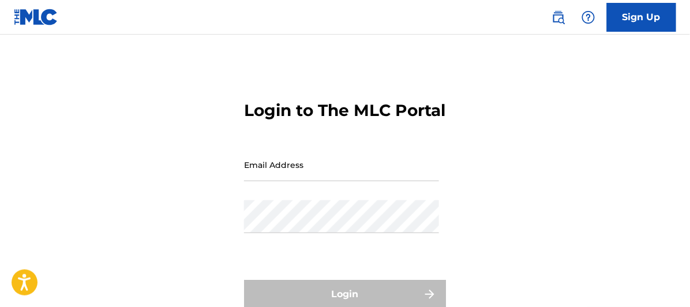
click at [252, 181] on input "Email Address" at bounding box center [341, 164] width 195 height 33
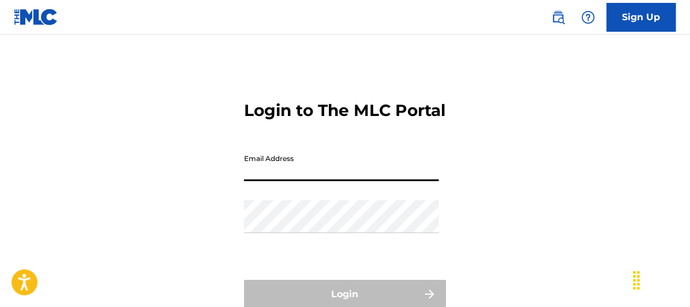
type input "[EMAIL_ADDRESS][DOMAIN_NAME]"
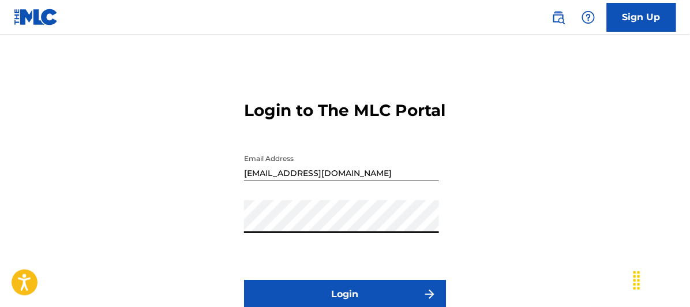
click at [244, 280] on button "Login" at bounding box center [345, 294] width 202 height 29
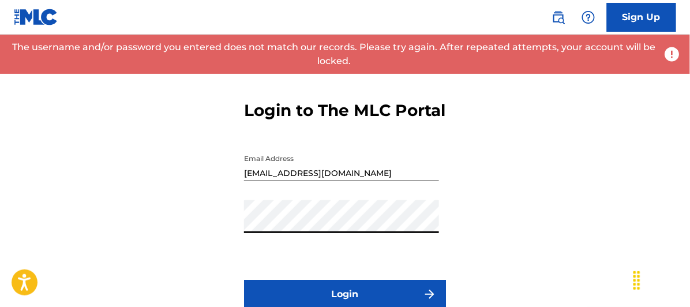
scroll to position [64, 0]
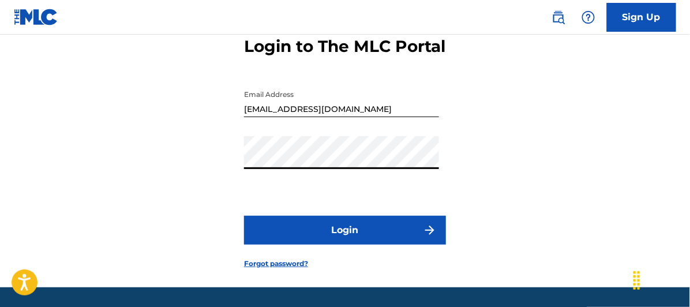
click at [345, 245] on button "Login" at bounding box center [345, 230] width 202 height 29
click at [346, 245] on button "Login" at bounding box center [345, 230] width 202 height 29
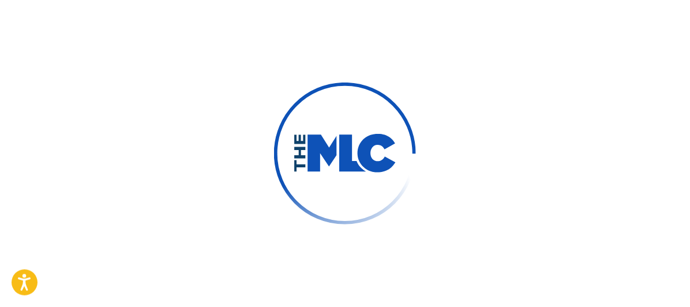
scroll to position [81, 0]
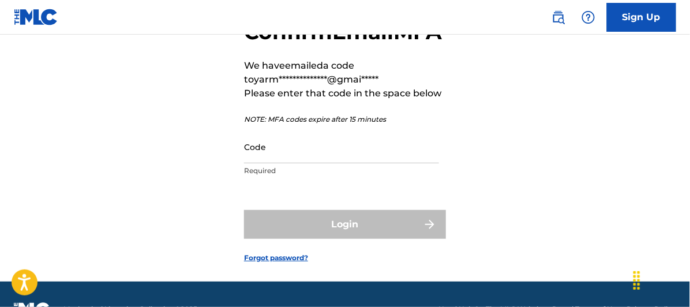
click at [270, 163] on input "Code" at bounding box center [341, 146] width 195 height 33
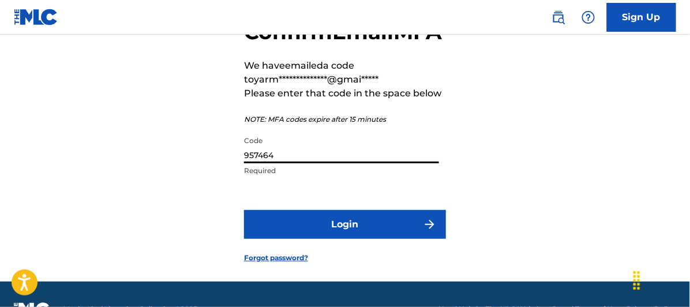
type input "957464"
click at [361, 239] on button "Login" at bounding box center [345, 224] width 202 height 29
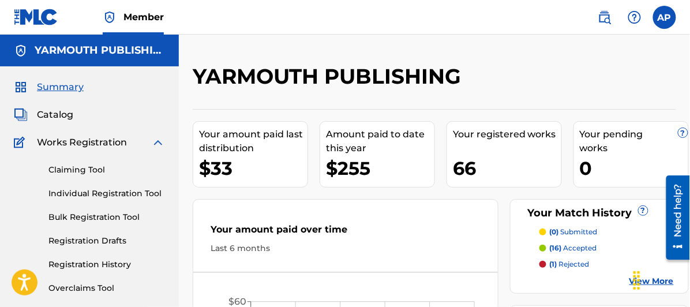
scroll to position [64, 0]
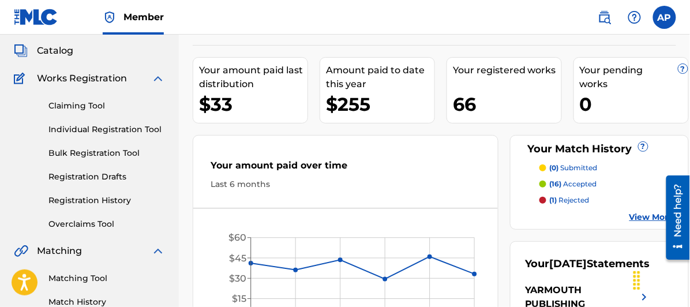
click at [77, 174] on link "Registration Drafts" at bounding box center [106, 177] width 117 height 12
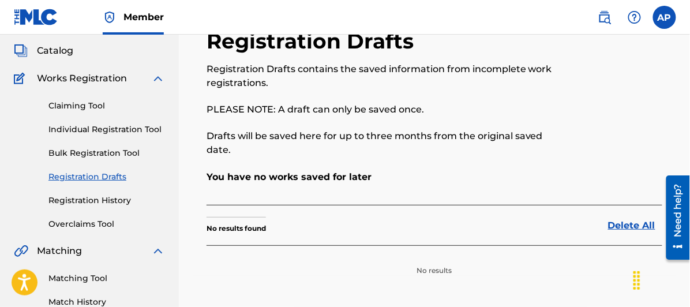
scroll to position [128, 0]
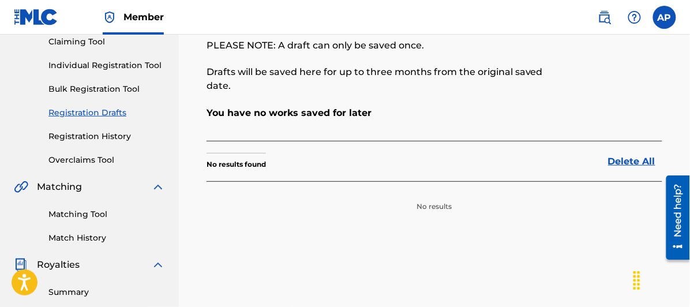
click at [259, 156] on section "No results found" at bounding box center [236, 161] width 59 height 17
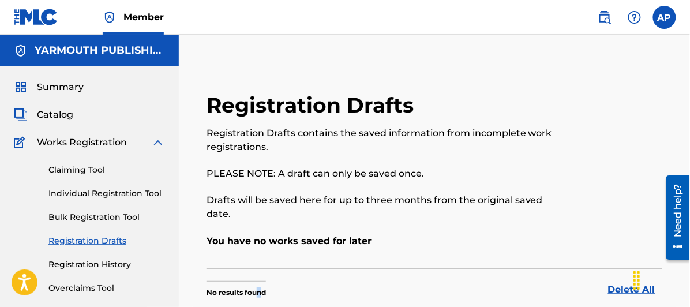
click at [82, 190] on link "Individual Registration Tool" at bounding box center [106, 193] width 117 height 12
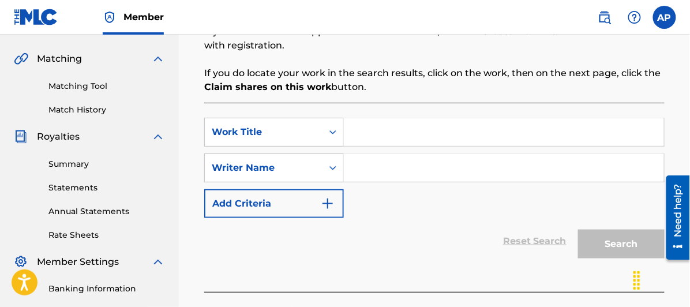
scroll to position [64, 0]
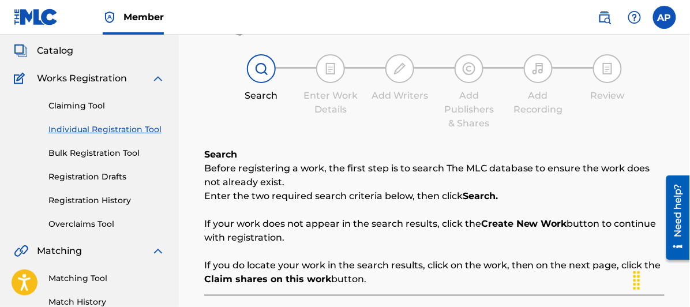
click at [80, 102] on link "Claiming Tool" at bounding box center [106, 106] width 117 height 12
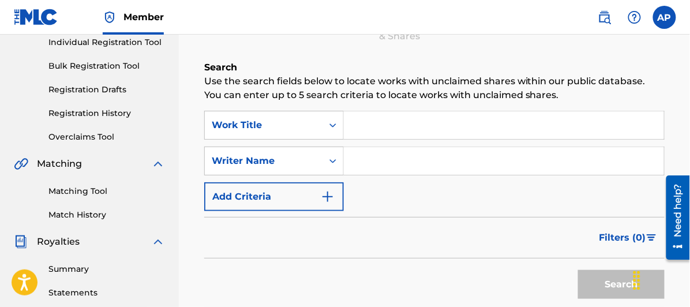
scroll to position [23, 0]
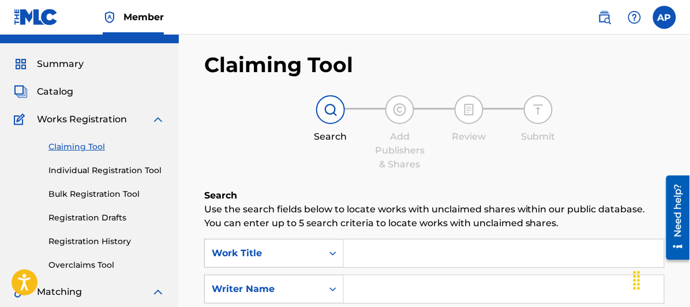
click at [356, 254] on input "Search Form" at bounding box center [504, 253] width 320 height 28
type input "MY NEW ICE CREAM"
click at [364, 283] on input "Search Form" at bounding box center [504, 289] width 320 height 28
type input "ALLEN PETROWSKI"
click at [333, 287] on icon "Search Form" at bounding box center [333, 289] width 12 height 12
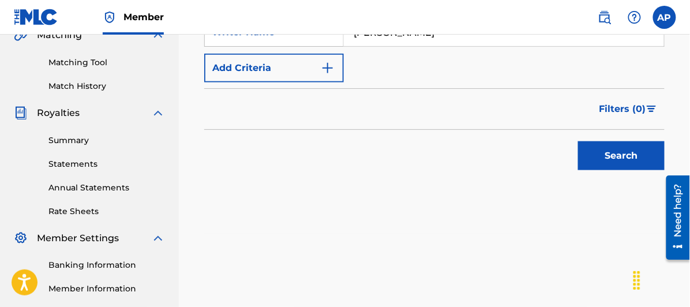
scroll to position [151, 0]
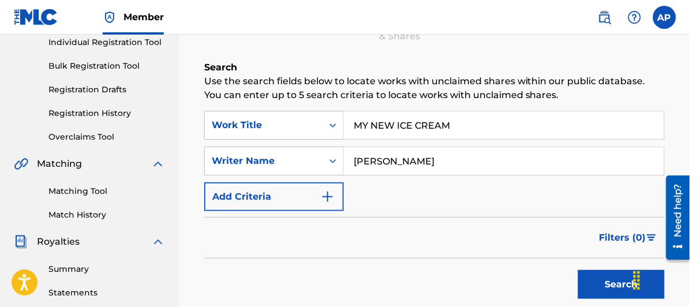
click at [331, 192] on img "Search Form" at bounding box center [328, 197] width 14 height 14
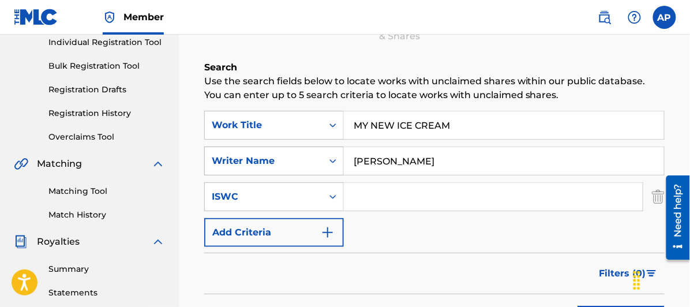
click at [332, 159] on icon "Search Form" at bounding box center [333, 161] width 12 height 12
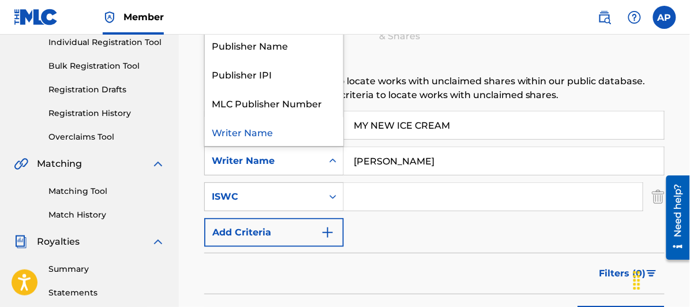
click at [279, 134] on div "Writer Name" at bounding box center [274, 131] width 138 height 29
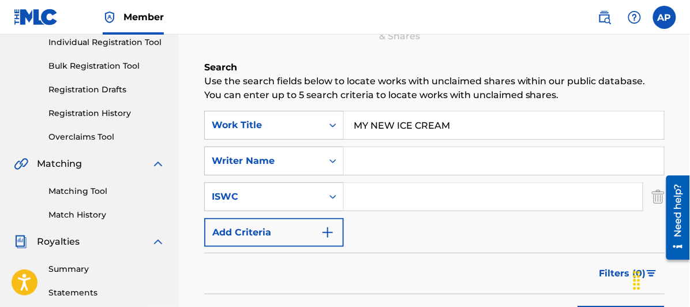
click at [367, 160] on input "Search Form" at bounding box center [504, 161] width 320 height 28
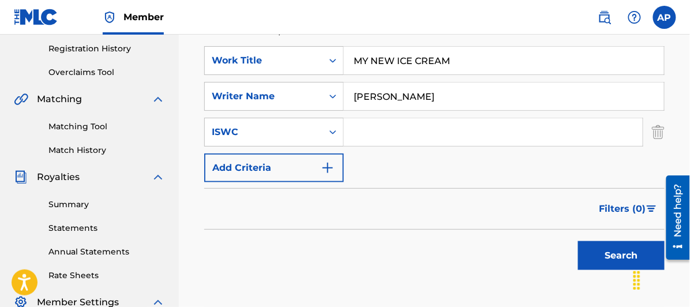
type input "[PERSON_NAME]"
click at [612, 251] on button "Search" at bounding box center [621, 255] width 87 height 29
click at [628, 251] on button "Search" at bounding box center [621, 255] width 87 height 29
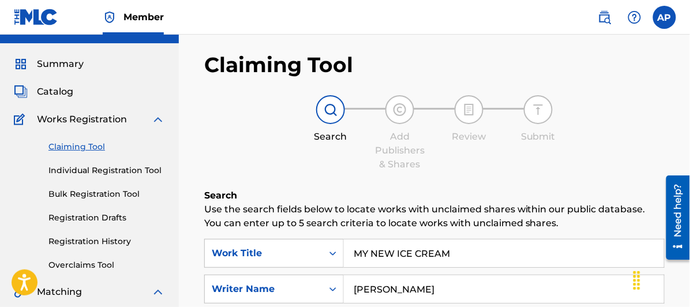
scroll to position [0, 0]
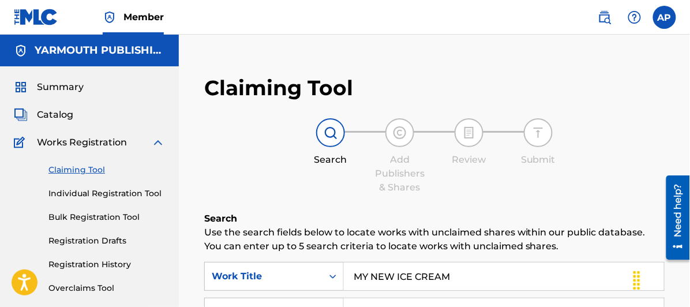
click at [401, 132] on img at bounding box center [400, 133] width 14 height 14
click at [74, 167] on link "Claiming Tool" at bounding box center [106, 170] width 117 height 12
click at [50, 85] on span "Summary" at bounding box center [60, 87] width 47 height 14
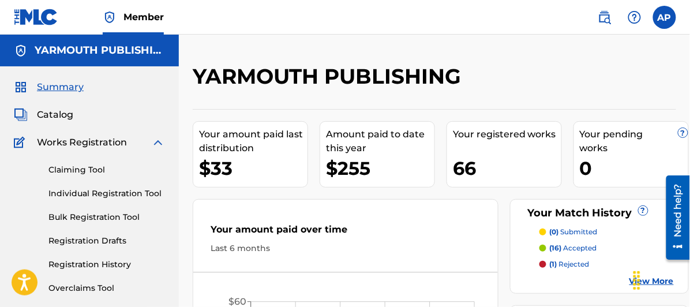
click at [59, 112] on span "Catalog" at bounding box center [55, 115] width 36 height 14
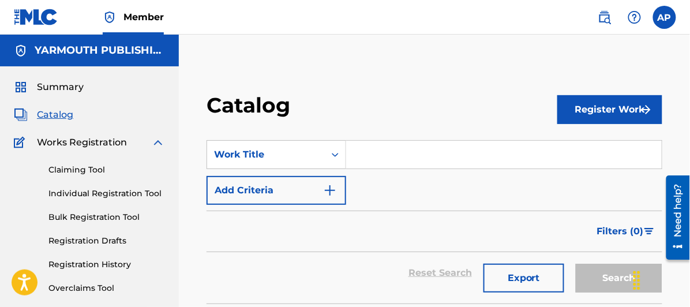
click at [617, 106] on button "Register Work" at bounding box center [609, 109] width 105 height 29
click at [587, 141] on link "Individual" at bounding box center [609, 147] width 105 height 28
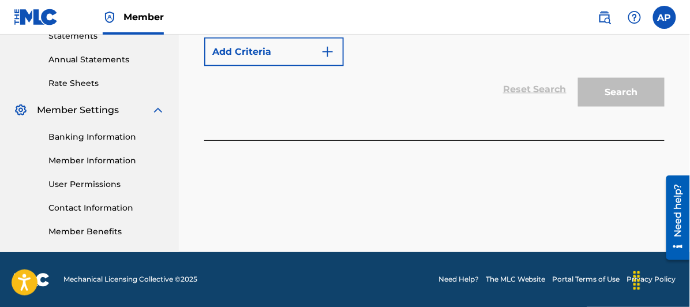
scroll to position [216, 0]
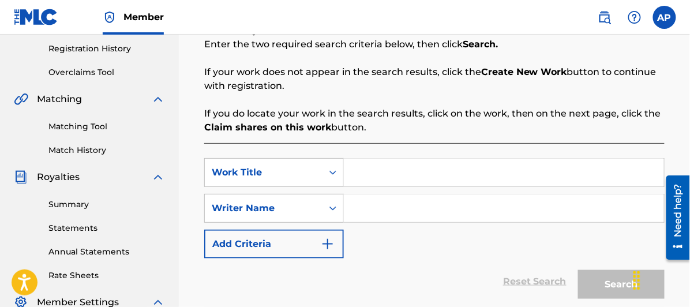
click at [364, 174] on input "Search Form" at bounding box center [504, 173] width 320 height 28
type input "MY NEW ICE CREAM"
click at [377, 207] on input "Search Form" at bounding box center [504, 208] width 320 height 28
type input "[PERSON_NAME]"
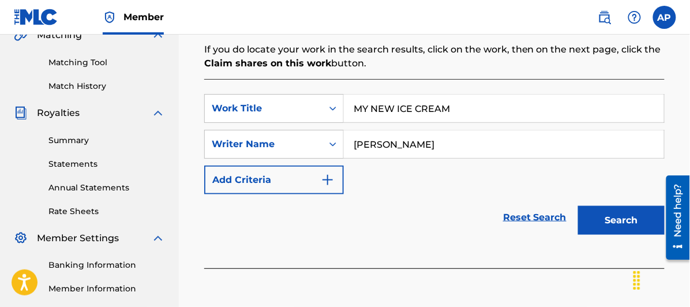
scroll to position [408, 0]
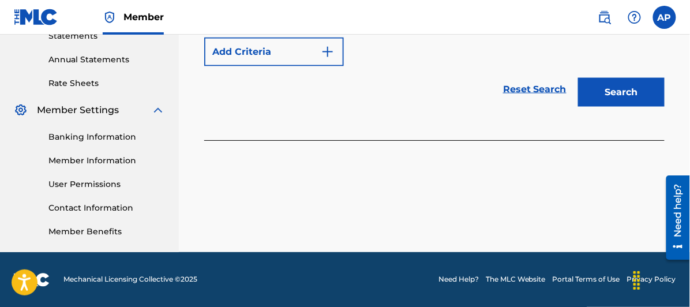
click at [620, 89] on button "Search" at bounding box center [621, 92] width 87 height 29
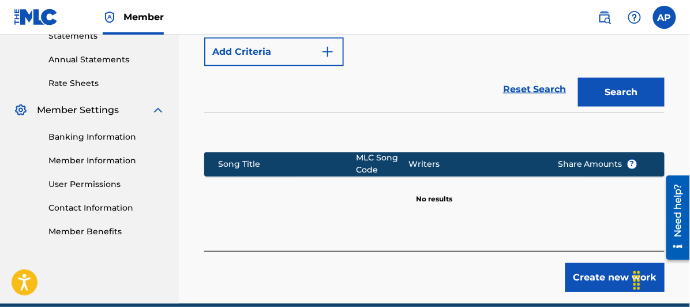
click at [599, 277] on button "Create new work" at bounding box center [614, 277] width 99 height 29
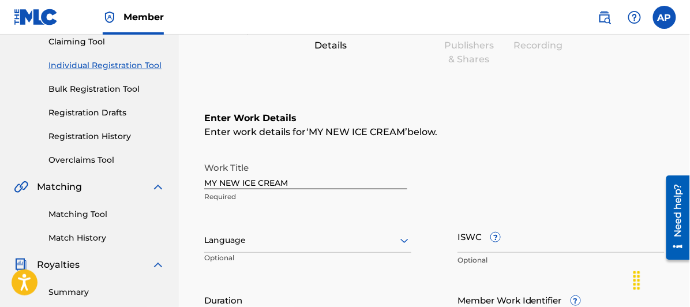
scroll to position [192, 0]
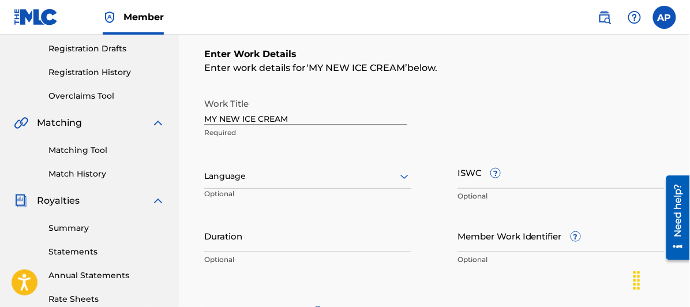
click at [407, 174] on icon at bounding box center [404, 177] width 14 height 14
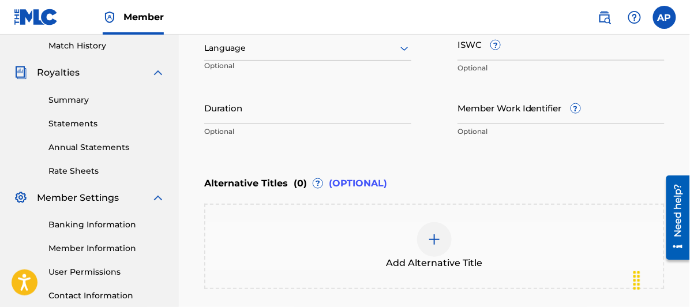
scroll to position [438, 0]
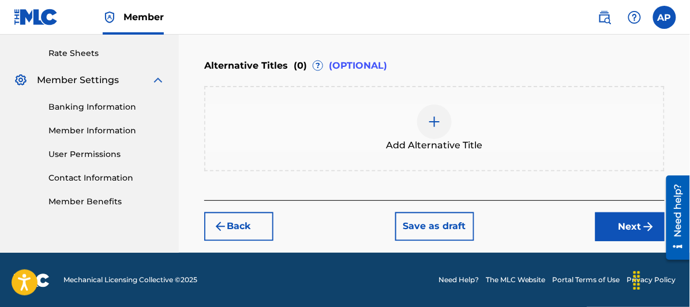
click at [623, 220] on button "Next" at bounding box center [629, 226] width 69 height 29
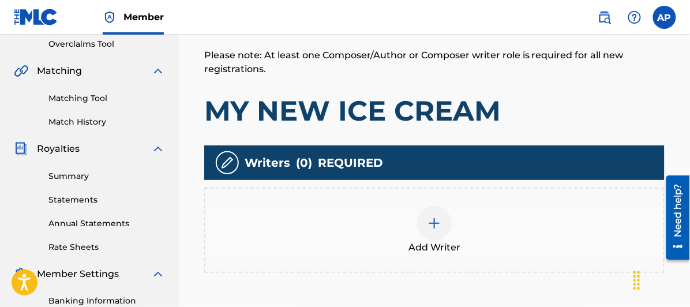
scroll to position [308, 0]
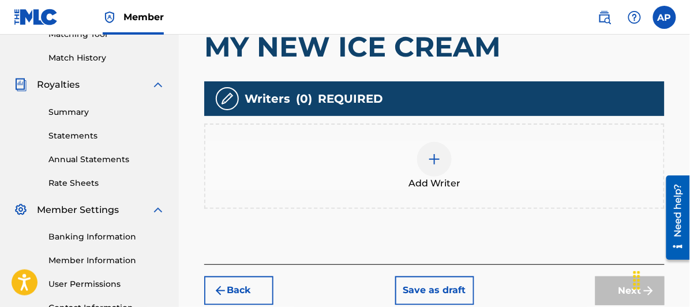
click at [431, 155] on img at bounding box center [434, 159] width 14 height 14
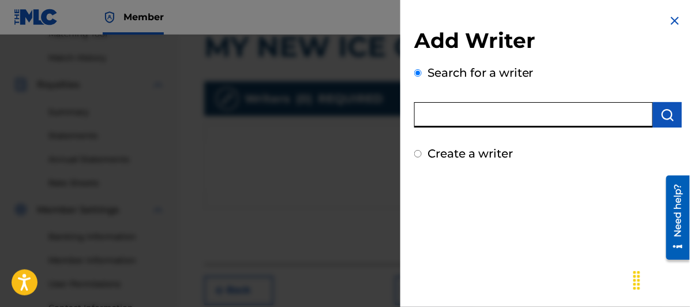
click at [437, 117] on input "text" at bounding box center [533, 114] width 239 height 25
type input "ALLEN PETROWSKI"
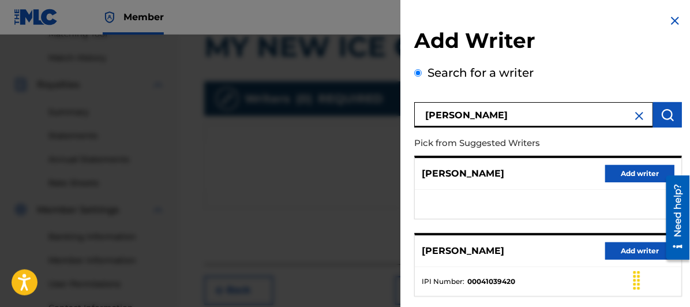
click at [634, 245] on button "Add writer" at bounding box center [639, 250] width 69 height 17
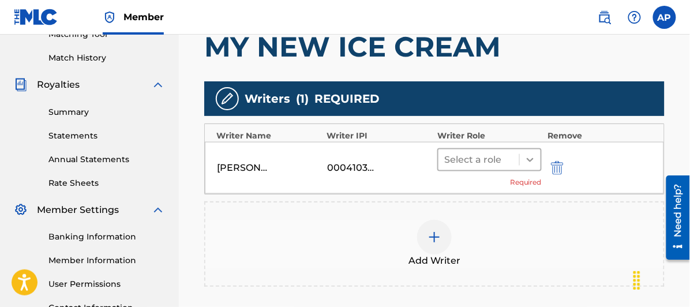
click at [531, 158] on icon at bounding box center [530, 160] width 12 height 12
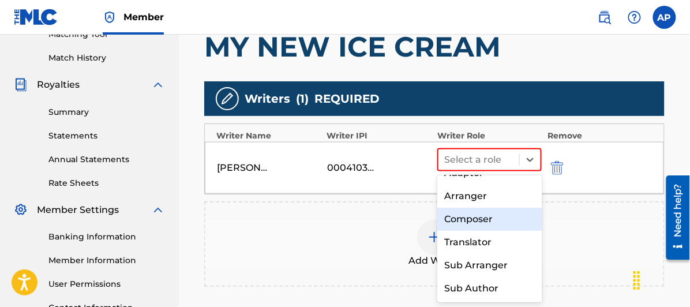
scroll to position [0, 0]
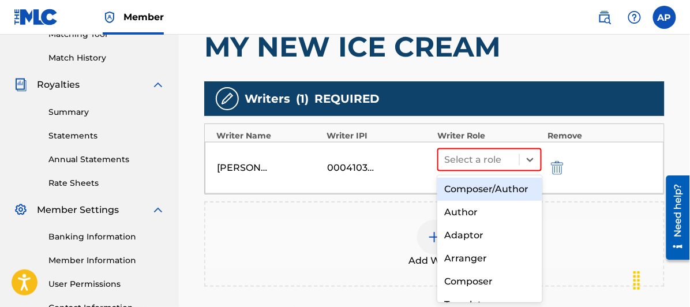
click at [502, 186] on div "Composer/Author" at bounding box center [489, 189] width 104 height 23
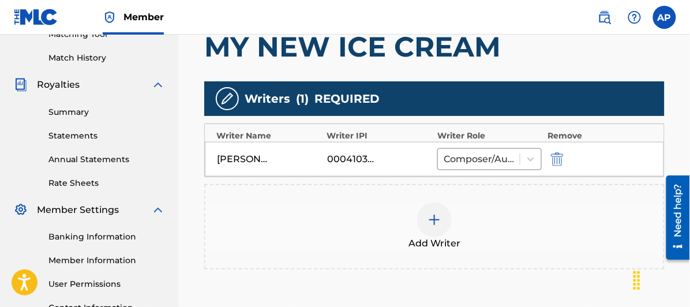
click at [436, 220] on img at bounding box center [434, 220] width 14 height 14
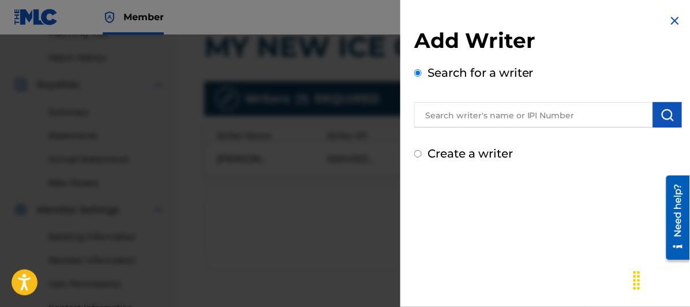
click at [430, 116] on input "text" at bounding box center [533, 114] width 239 height 25
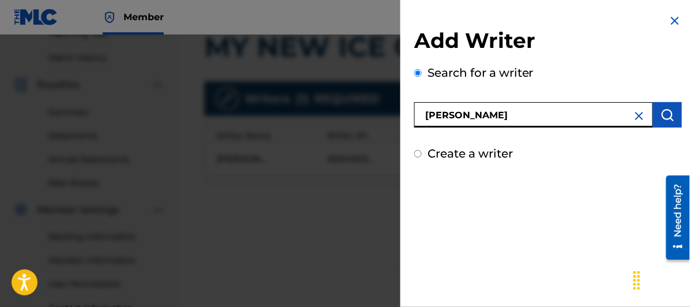
type input "[PERSON_NAME]"
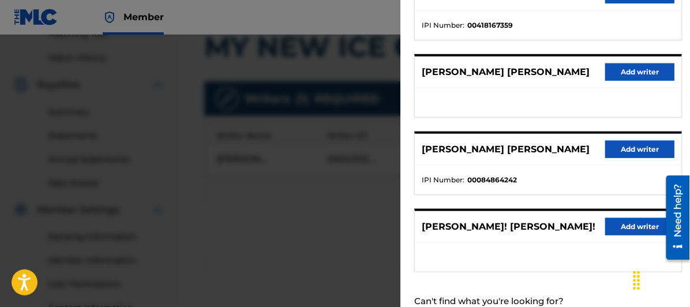
scroll to position [292, 0]
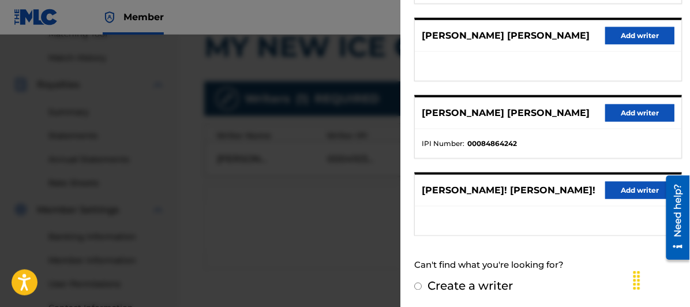
click at [418, 283] on input "Create a writer" at bounding box center [417, 286] width 7 height 7
radio input "false"
radio input "true"
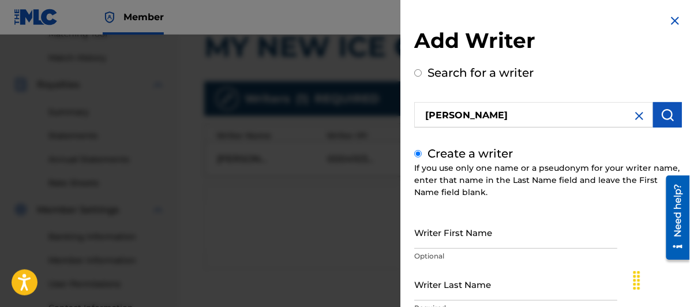
scroll to position [64, 0]
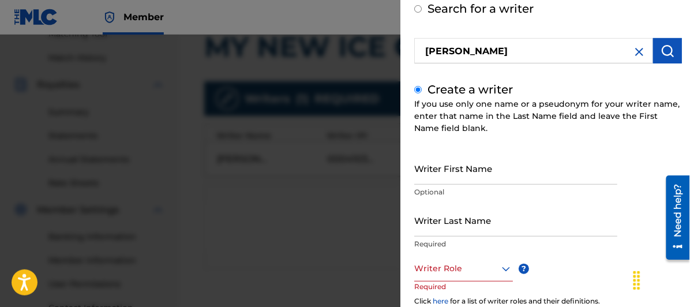
click at [439, 173] on input "Writer First Name" at bounding box center [515, 168] width 203 height 33
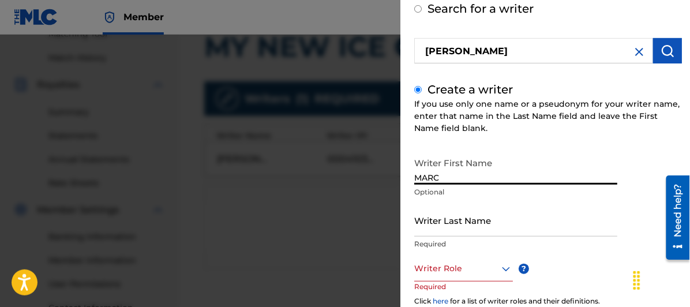
type input "MARC"
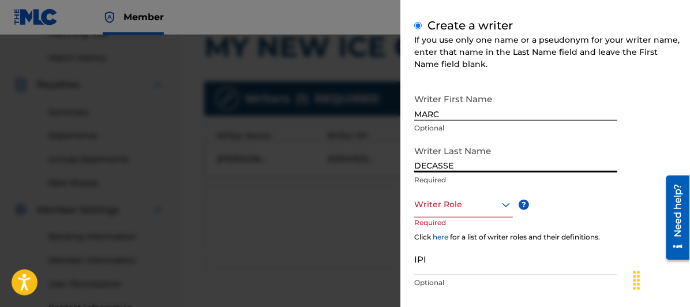
scroll to position [192, 0]
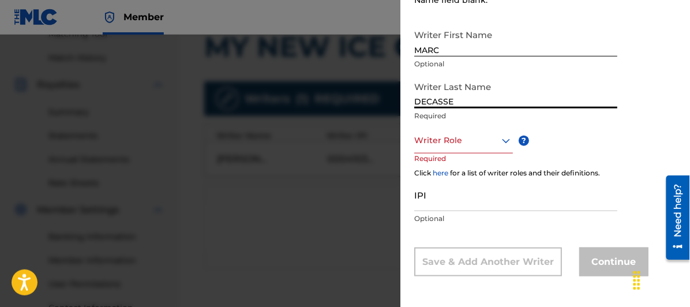
type input "DECASSE"
click at [503, 134] on icon at bounding box center [506, 141] width 14 height 14
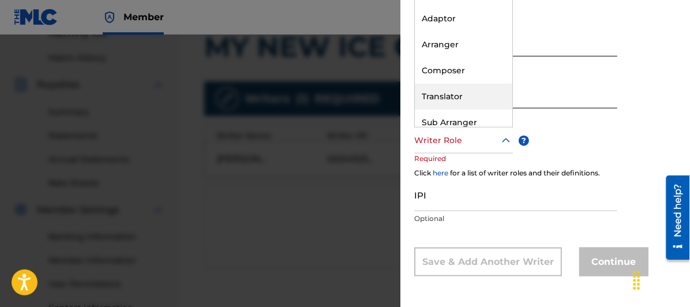
scroll to position [35, 0]
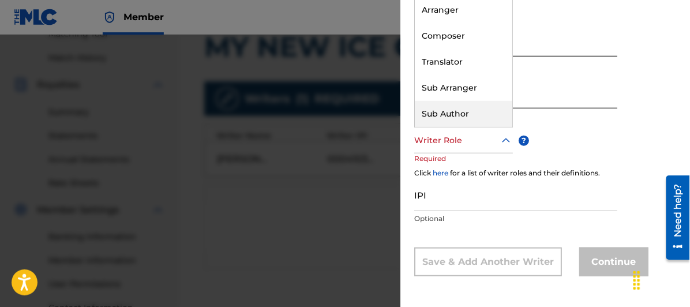
click at [459, 110] on div "Sub Author" at bounding box center [463, 114] width 97 height 26
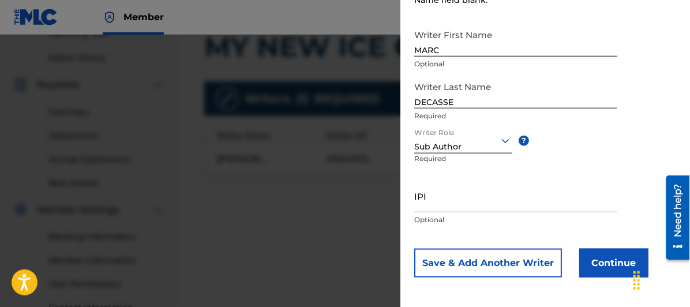
scroll to position [193, 0]
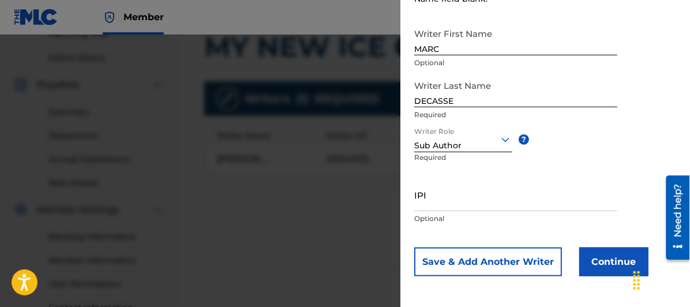
click at [616, 260] on button "Continue" at bounding box center [613, 261] width 69 height 29
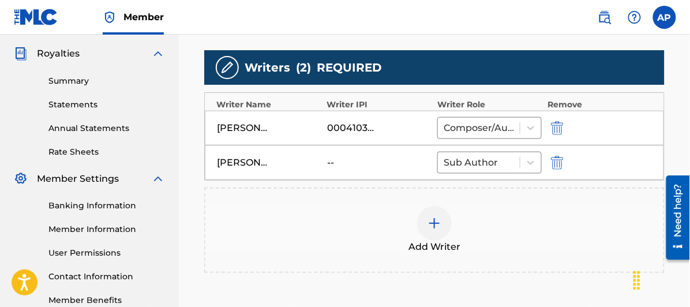
scroll to position [467, 0]
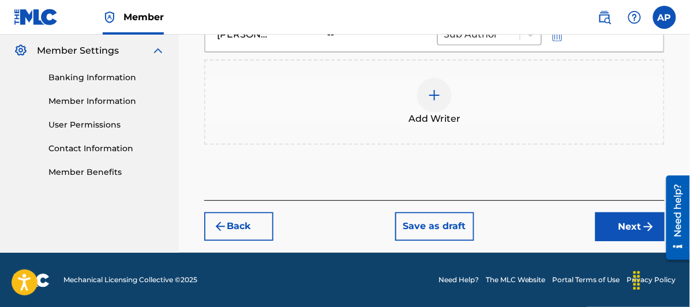
click at [628, 223] on button "Next" at bounding box center [629, 226] width 69 height 29
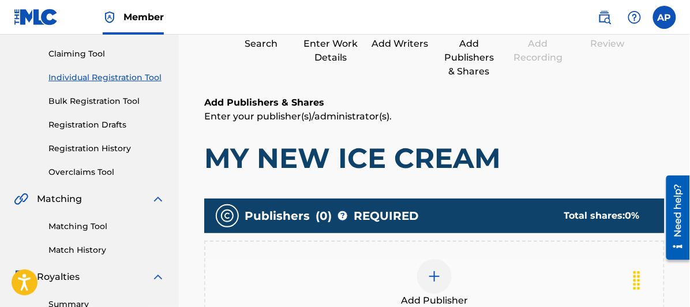
scroll to position [244, 0]
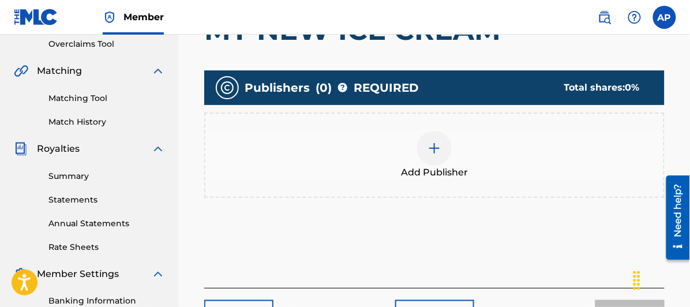
click at [431, 155] on div at bounding box center [434, 148] width 35 height 35
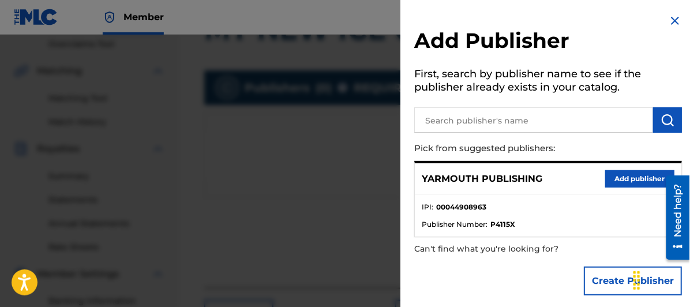
click at [634, 177] on button "Add publisher" at bounding box center [639, 178] width 69 height 17
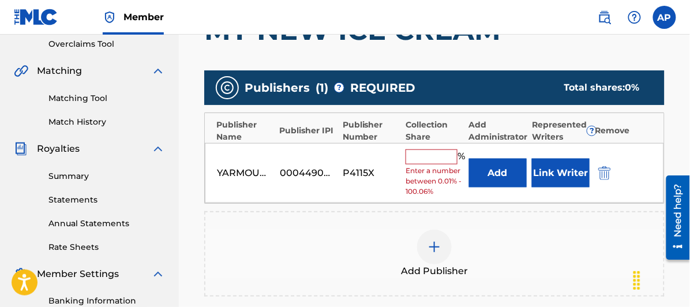
click at [422, 157] on input "text" at bounding box center [432, 156] width 52 height 15
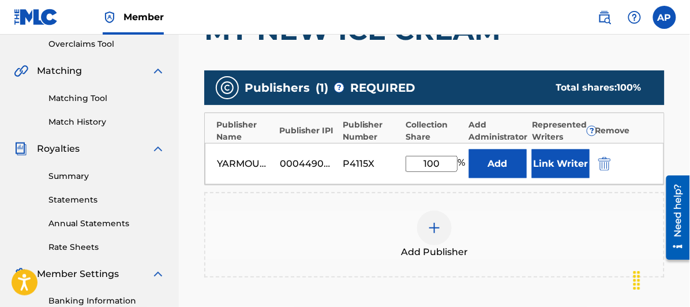
type input "100"
click at [502, 159] on button "Add" at bounding box center [498, 163] width 58 height 29
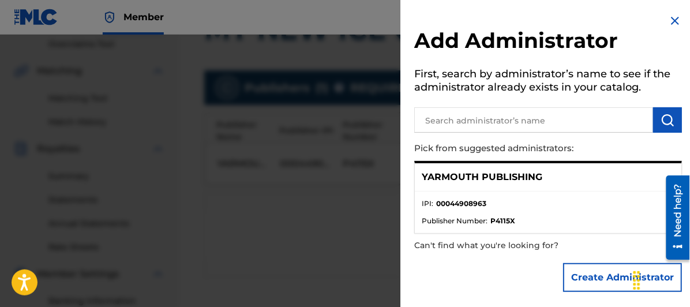
scroll to position [3, 0]
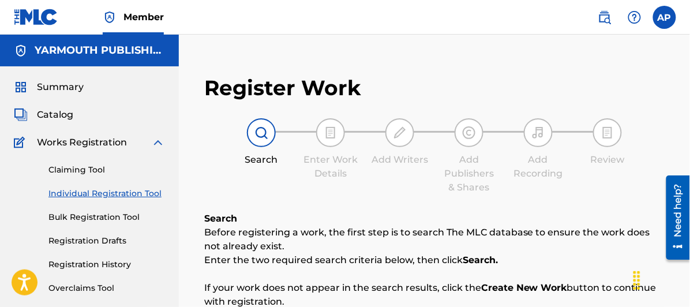
scroll to position [64, 0]
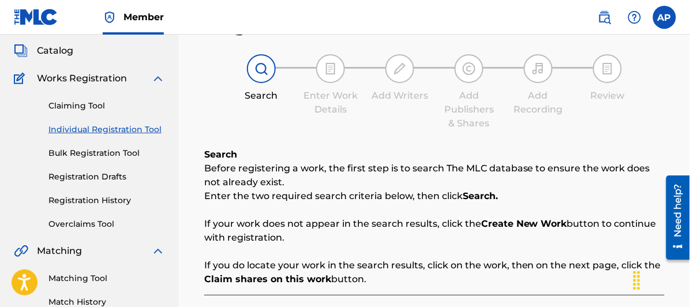
click at [87, 176] on link "Registration Drafts" at bounding box center [106, 177] width 117 height 12
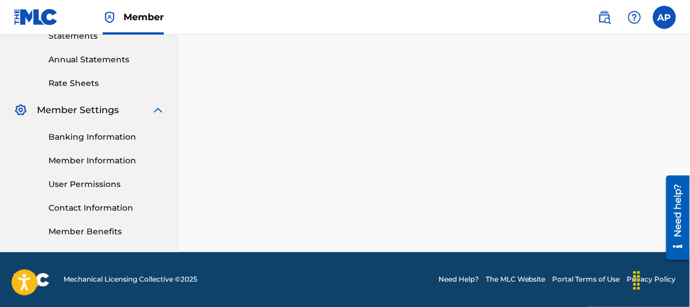
scroll to position [23, 0]
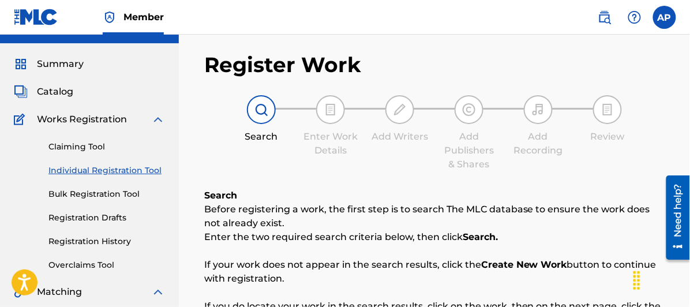
scroll to position [64, 0]
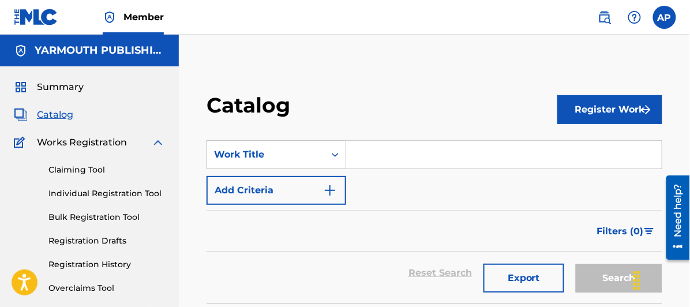
click at [79, 164] on link "Claiming Tool" at bounding box center [106, 170] width 117 height 12
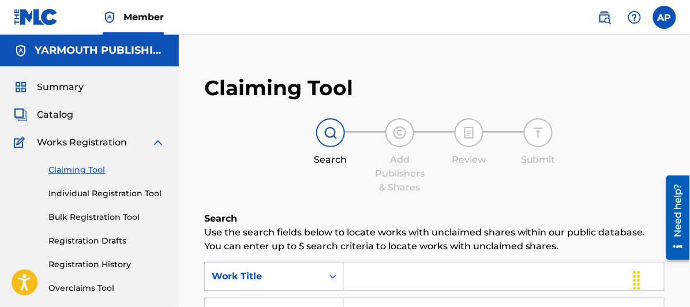
scroll to position [256, 0]
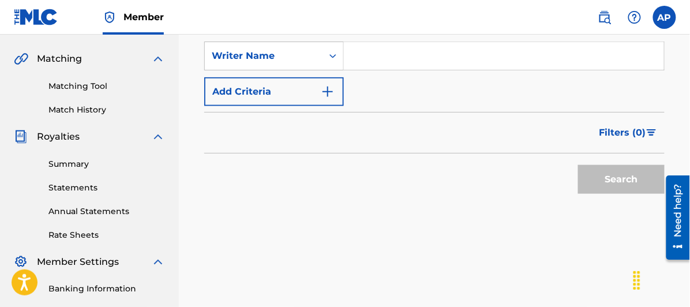
click at [366, 56] on input "Search Form" at bounding box center [504, 56] width 320 height 28
type input "[PERSON_NAME]"
type input "MY NEW ICE CREAM"
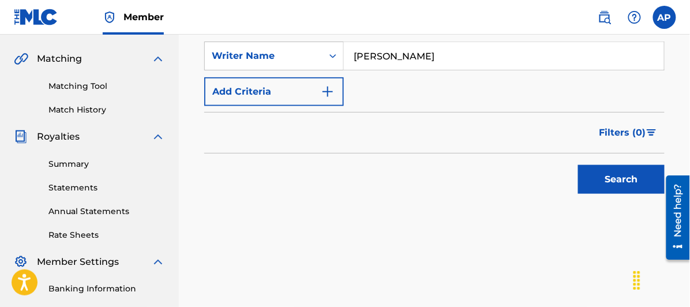
click at [628, 172] on button "Search" at bounding box center [621, 179] width 87 height 29
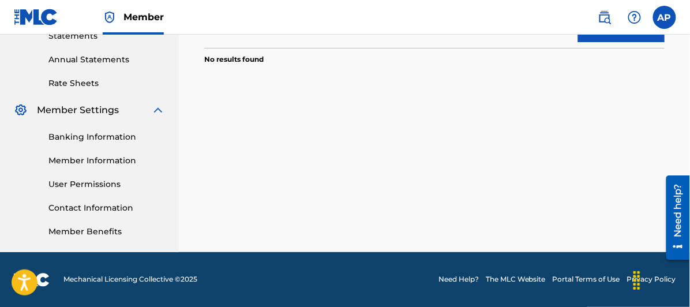
scroll to position [23, 0]
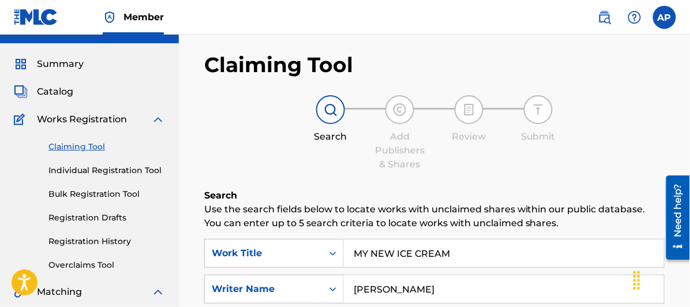
click at [90, 171] on link "Individual Registration Tool" at bounding box center [106, 170] width 117 height 12
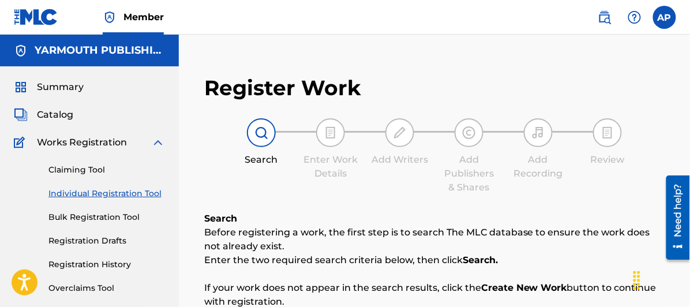
click at [88, 238] on link "Registration Drafts" at bounding box center [106, 241] width 117 height 12
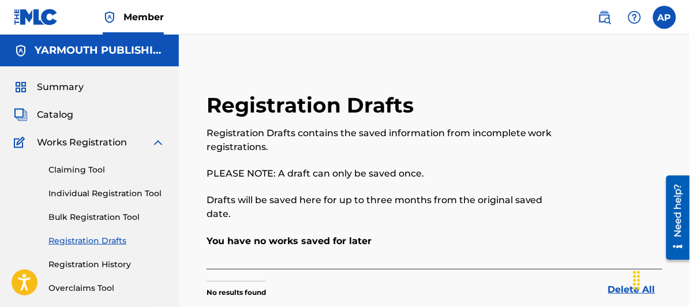
click at [114, 192] on link "Individual Registration Tool" at bounding box center [106, 193] width 117 height 12
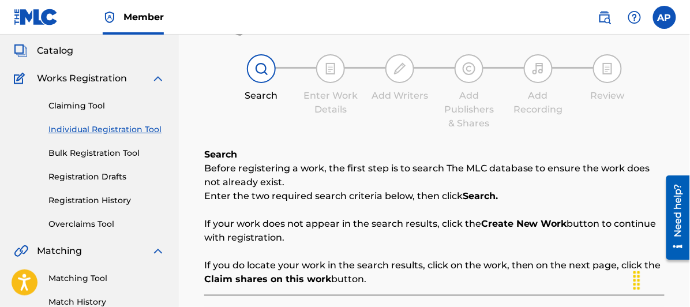
scroll to position [192, 0]
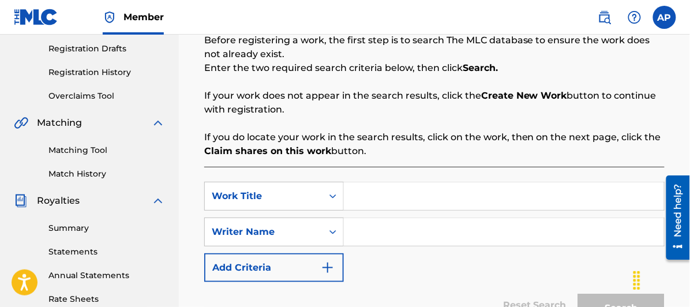
click at [384, 196] on input "Search Form" at bounding box center [504, 196] width 320 height 28
type input "MY NEW ICE CREAM"
type input "[PERSON_NAME]"
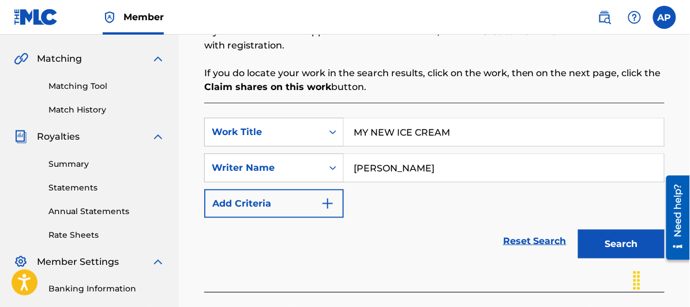
scroll to position [408, 0]
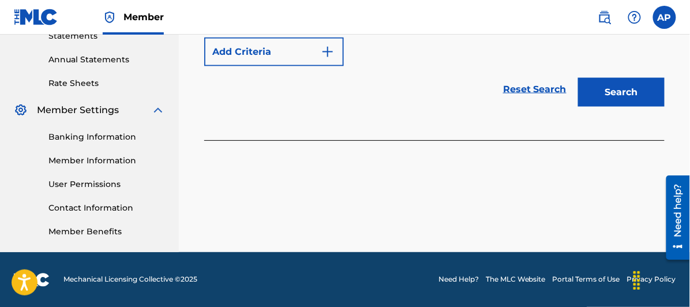
click at [624, 88] on button "Search" at bounding box center [621, 92] width 87 height 29
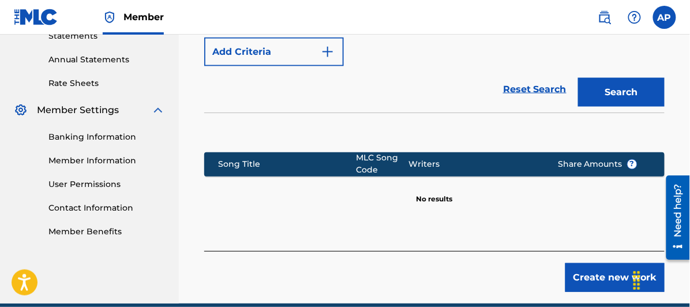
click at [604, 273] on button "Create new work" at bounding box center [614, 277] width 99 height 29
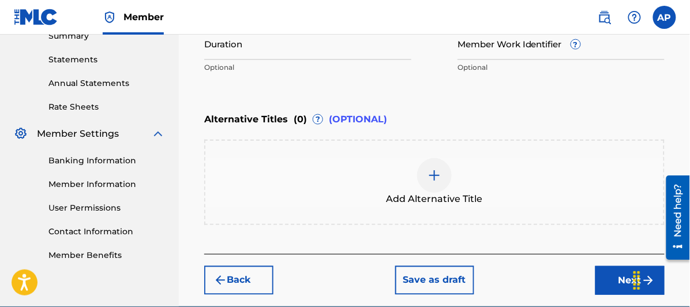
scroll to position [438, 0]
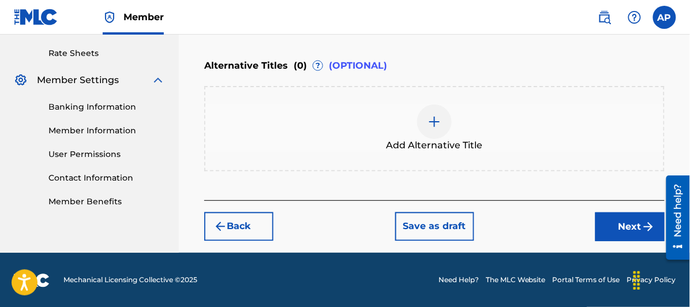
click at [442, 220] on button "Save as draft" at bounding box center [434, 226] width 79 height 29
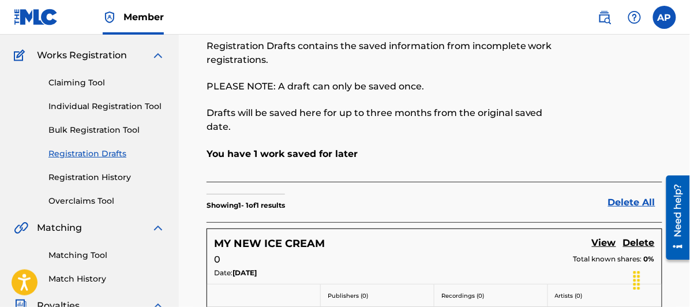
scroll to position [216, 0]
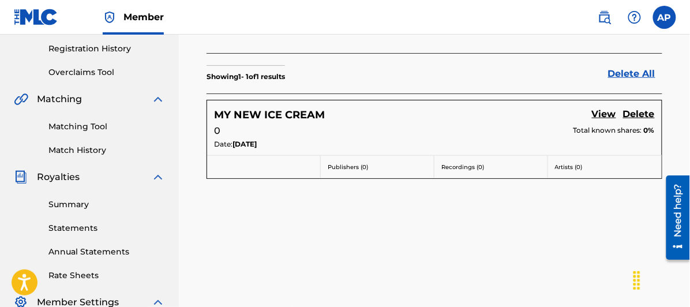
click at [601, 112] on link "View" at bounding box center [604, 115] width 24 height 16
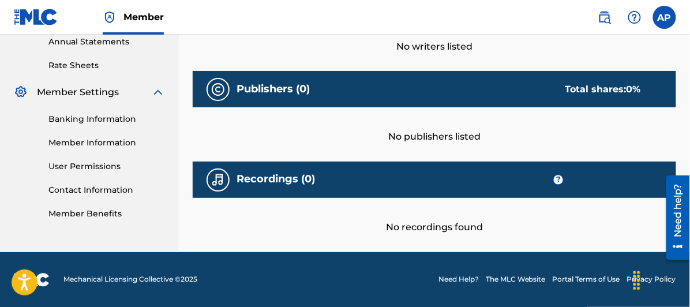
scroll to position [298, 0]
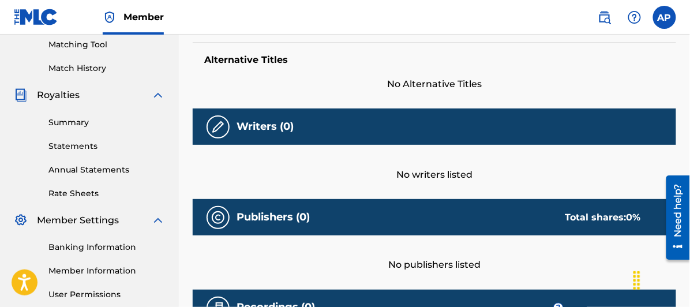
click at [222, 125] on img at bounding box center [218, 127] width 14 height 14
click at [252, 126] on h5 "Writers (0)" at bounding box center [265, 126] width 57 height 13
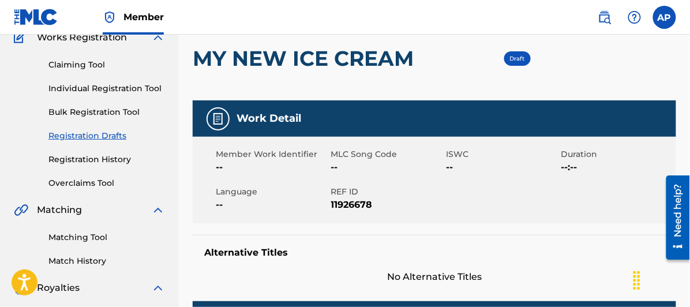
scroll to position [0, 0]
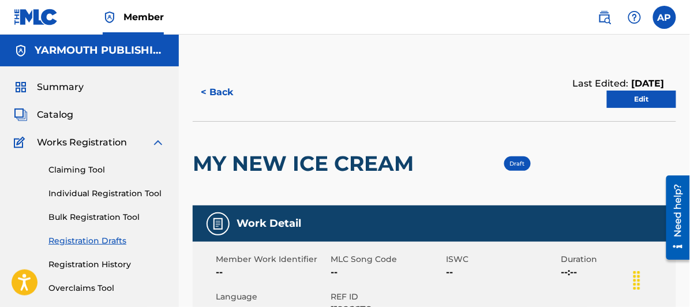
click at [640, 94] on link "Edit" at bounding box center [641, 99] width 69 height 17
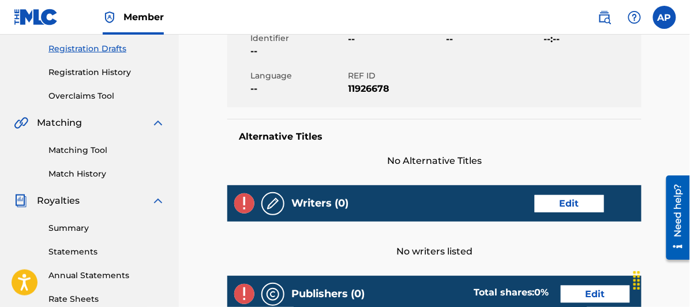
scroll to position [256, 0]
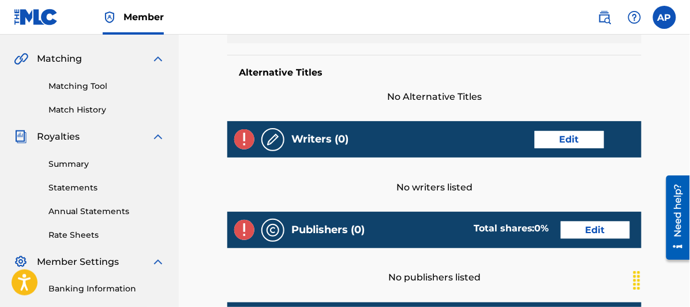
click at [570, 134] on link "Edit" at bounding box center [569, 139] width 69 height 17
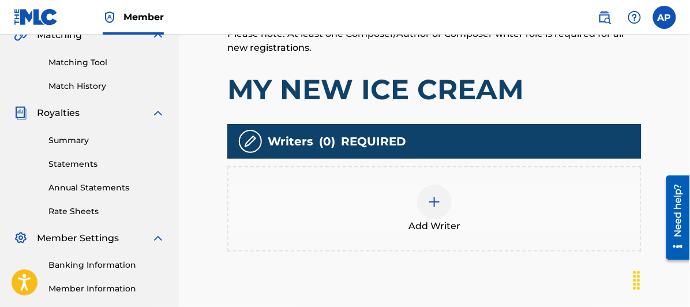
scroll to position [344, 0]
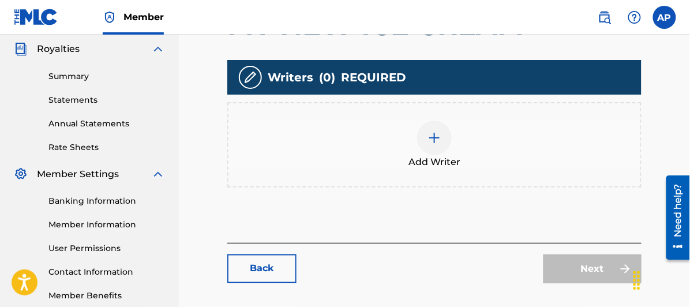
click at [436, 136] on img at bounding box center [434, 138] width 14 height 14
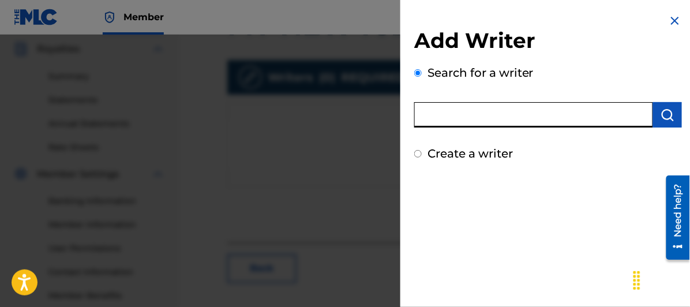
click at [438, 114] on input "text" at bounding box center [533, 114] width 239 height 25
type input "[PERSON_NAME]"
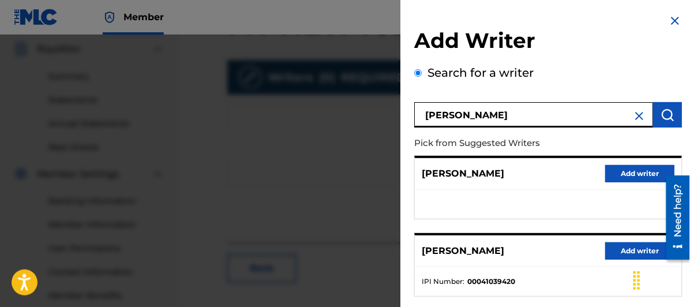
click at [634, 245] on button "Add writer" at bounding box center [639, 250] width 69 height 17
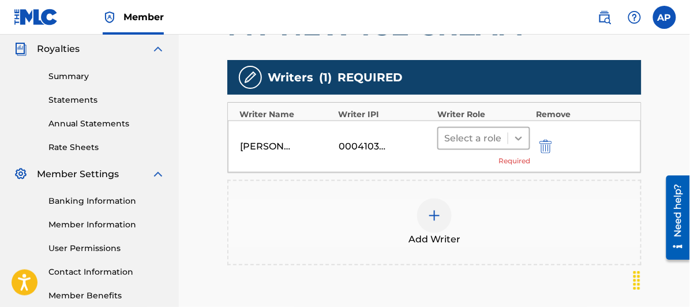
click at [519, 136] on icon at bounding box center [519, 139] width 12 height 12
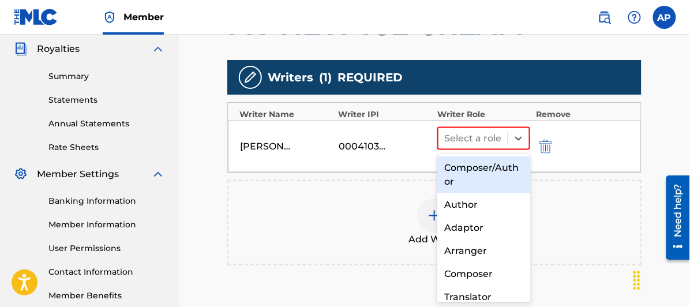
click at [499, 164] on div "Composer/Author" at bounding box center [483, 174] width 93 height 37
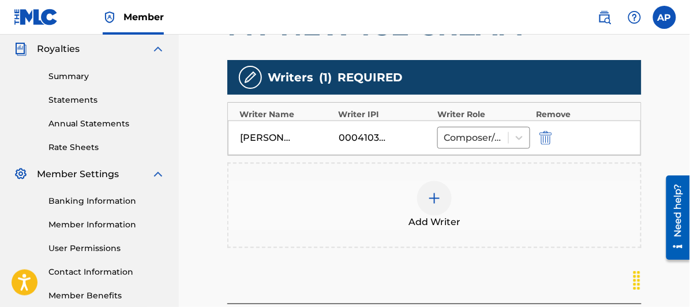
click at [437, 214] on div at bounding box center [434, 198] width 35 height 35
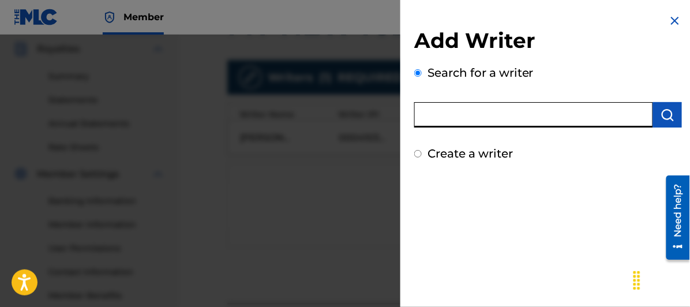
click at [443, 114] on input "text" at bounding box center [533, 114] width 239 height 25
type input "[PERSON_NAME]"
click at [419, 151] on input "Create a writer" at bounding box center [417, 153] width 7 height 7
radio input "false"
radio input "true"
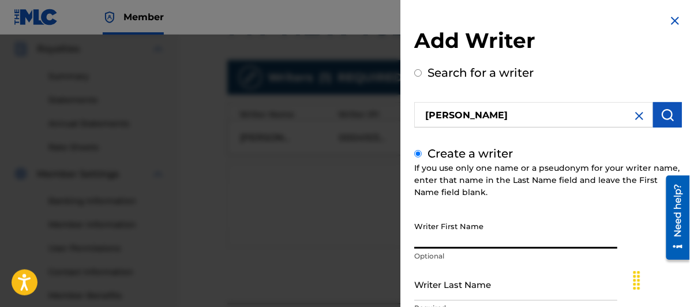
click at [458, 235] on input "Writer First Name" at bounding box center [515, 232] width 203 height 33
type input "MARC"
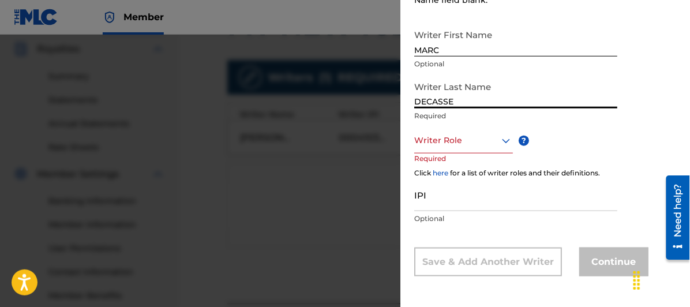
scroll to position [408, 0]
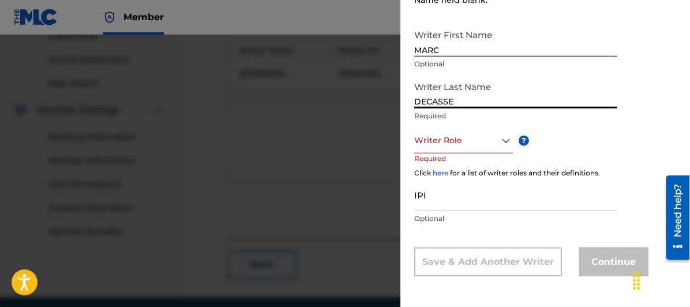
type input "DECASSE"
click at [504, 140] on icon at bounding box center [506, 140] width 8 height 5
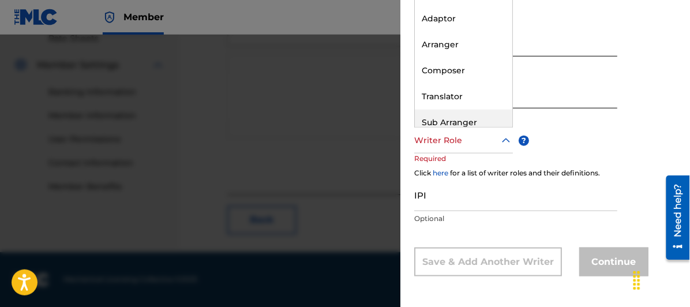
scroll to position [35, 0]
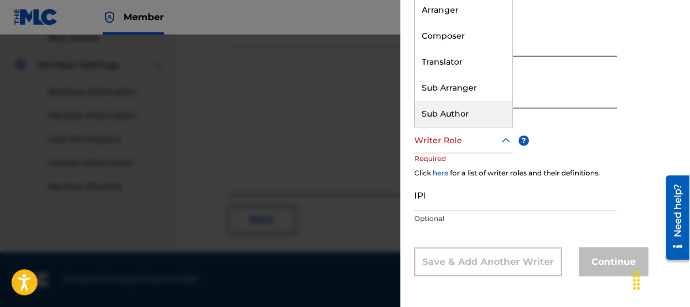
click at [461, 111] on div "Sub Author" at bounding box center [463, 114] width 97 height 26
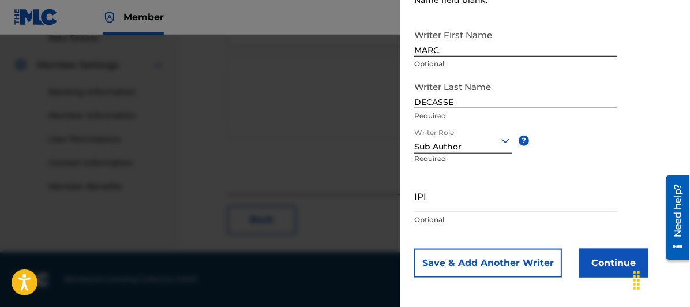
click at [618, 260] on button "Continue" at bounding box center [613, 263] width 69 height 29
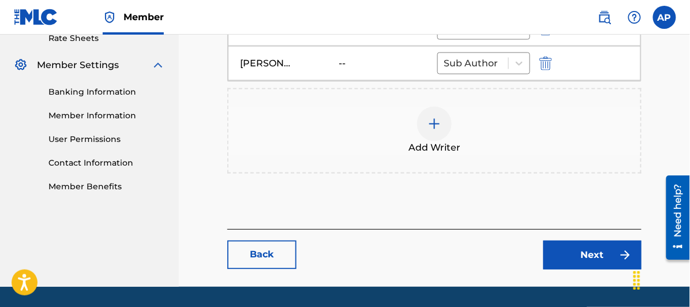
click at [587, 253] on link "Next" at bounding box center [592, 255] width 98 height 29
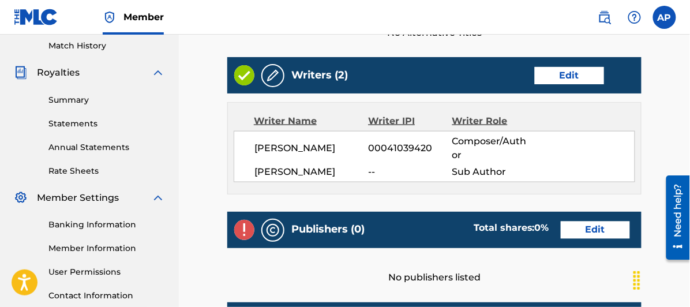
scroll to position [384, 0]
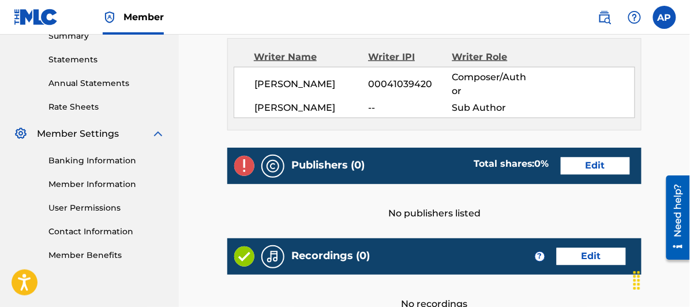
click at [583, 159] on link "Edit" at bounding box center [595, 165] width 69 height 17
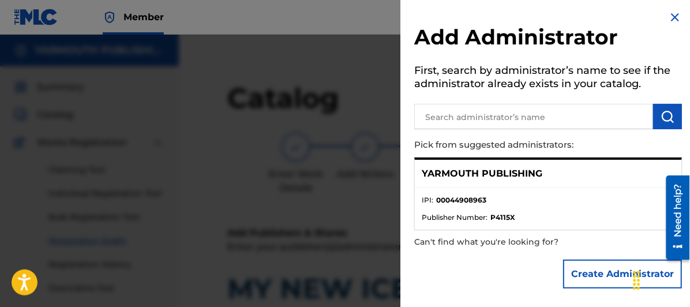
scroll to position [64, 0]
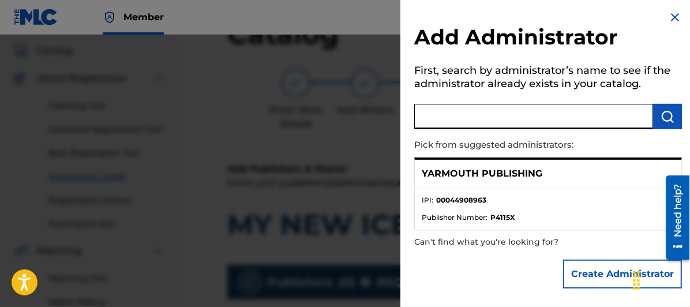
click at [439, 119] on input "text" at bounding box center [533, 116] width 239 height 25
type input "YARMOUTH PUBLISHING"
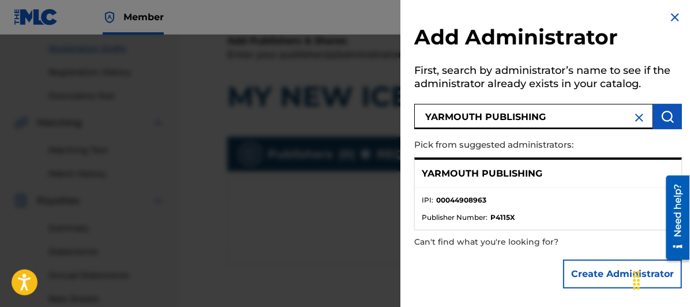
click at [506, 165] on div "YARMOUTH PUBLISHING" at bounding box center [548, 174] width 266 height 28
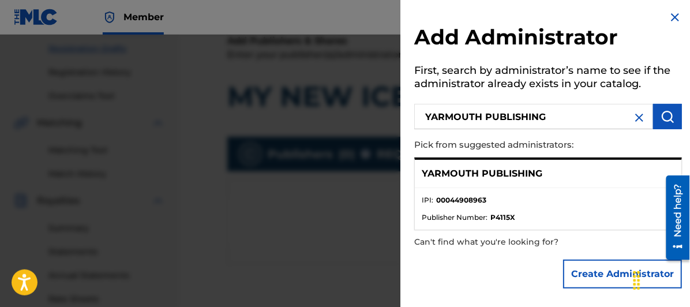
click at [554, 210] on li "IPI : 00044908963" at bounding box center [548, 203] width 253 height 17
click at [624, 268] on button "Create Administrator" at bounding box center [622, 274] width 119 height 29
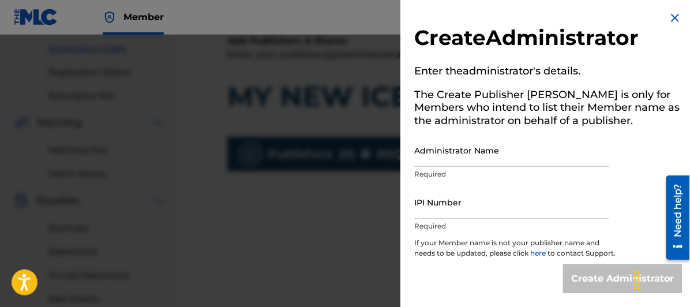
click at [445, 154] on input "Administrator Name" at bounding box center [511, 150] width 195 height 33
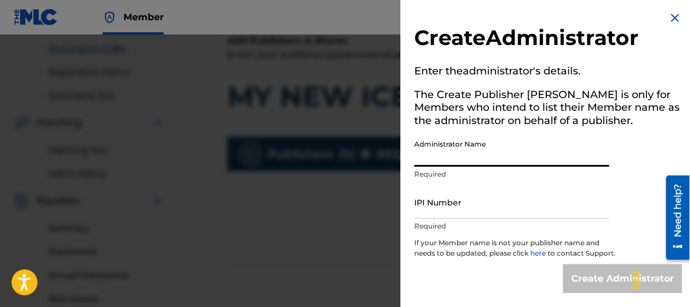
type input "[PERSON_NAME]"
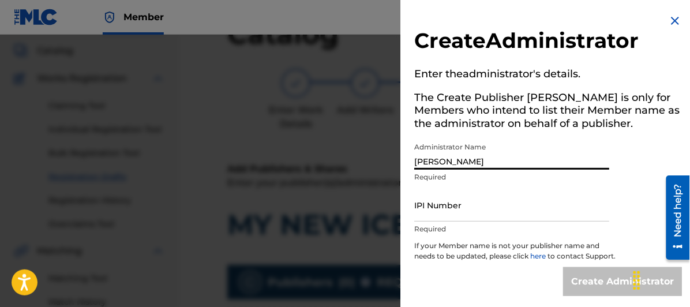
scroll to position [0, 0]
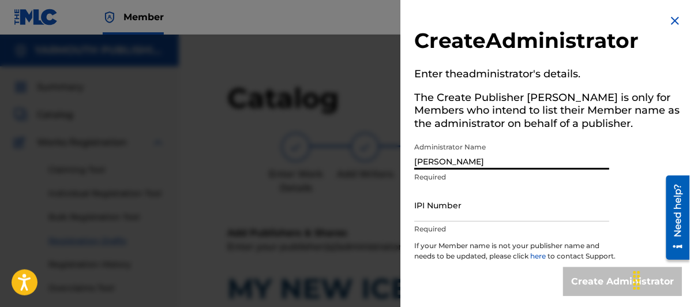
click at [674, 18] on img at bounding box center [675, 21] width 14 height 14
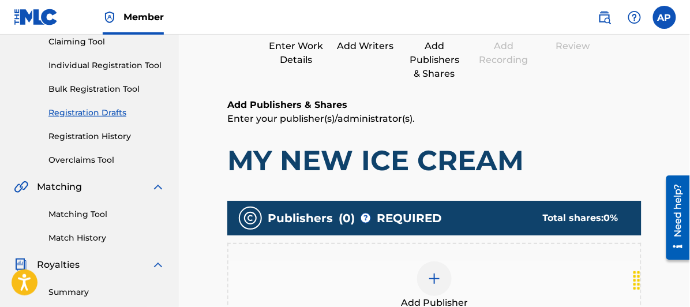
scroll to position [256, 0]
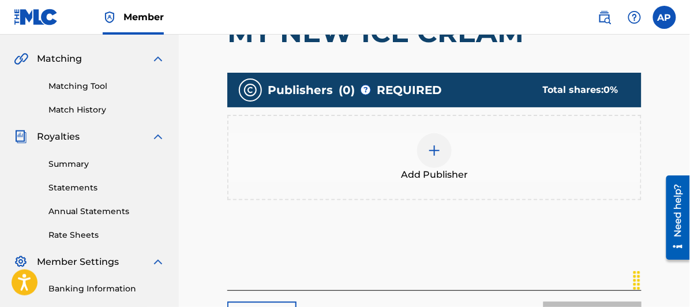
click at [436, 152] on img at bounding box center [434, 151] width 14 height 14
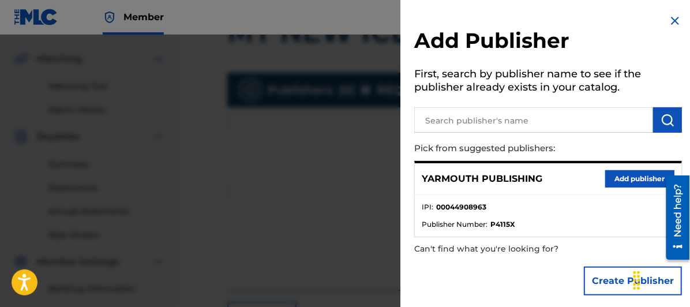
scroll to position [7, 0]
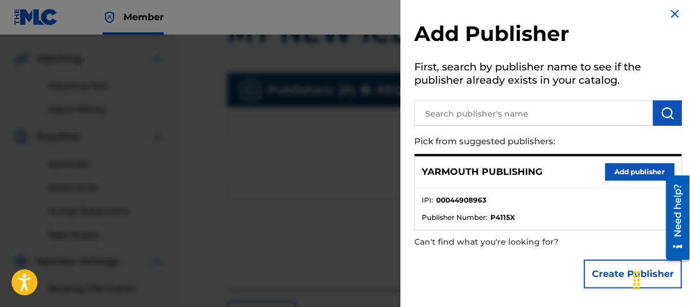
click at [645, 167] on button "Add publisher" at bounding box center [639, 171] width 69 height 17
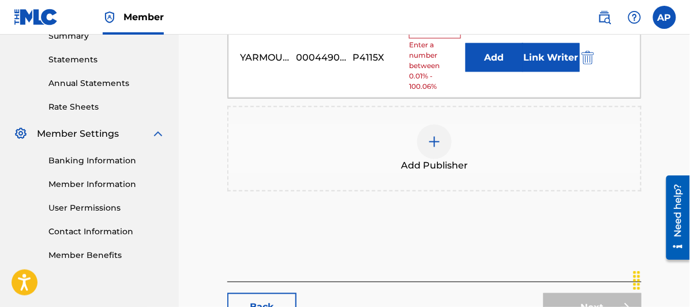
scroll to position [471, 0]
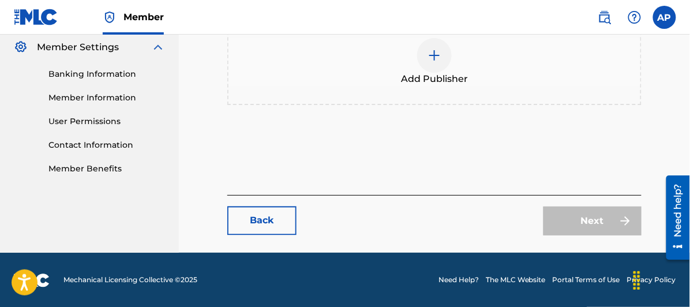
click at [594, 220] on div "Next" at bounding box center [592, 221] width 98 height 29
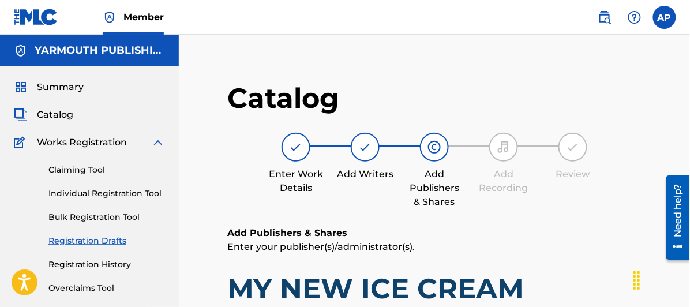
scroll to position [192, 0]
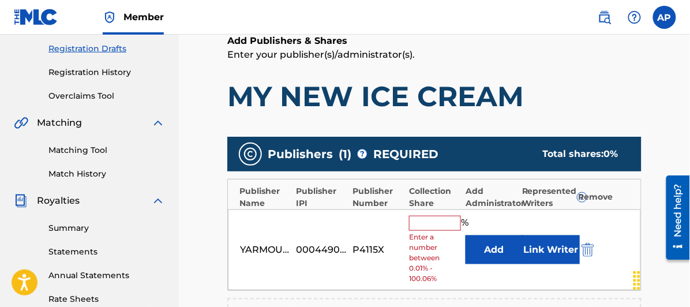
click at [426, 224] on input "text" at bounding box center [435, 223] width 52 height 15
type input "1"
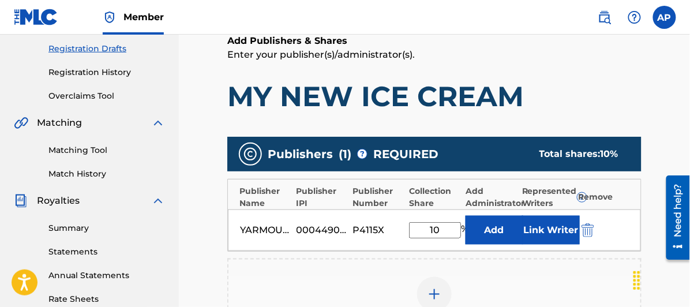
type input "100"
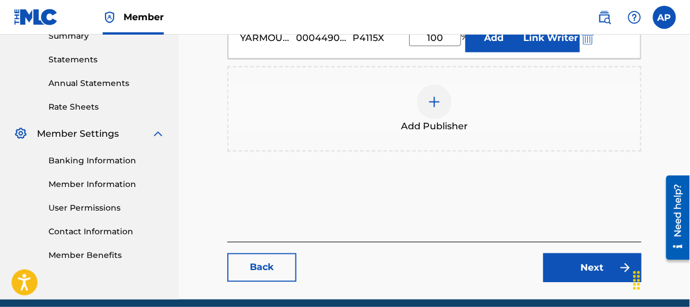
scroll to position [431, 0]
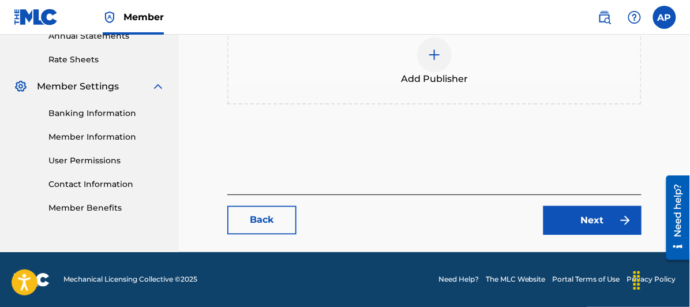
click at [600, 216] on link "Next" at bounding box center [592, 220] width 98 height 29
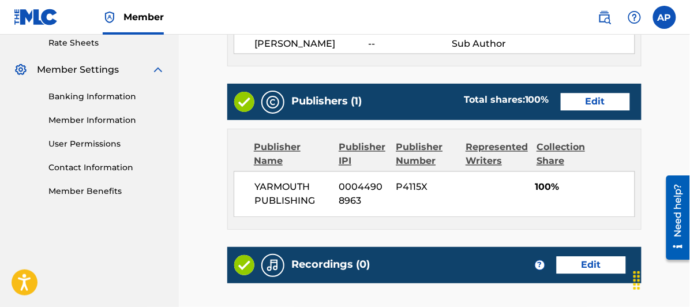
scroll to position [577, 0]
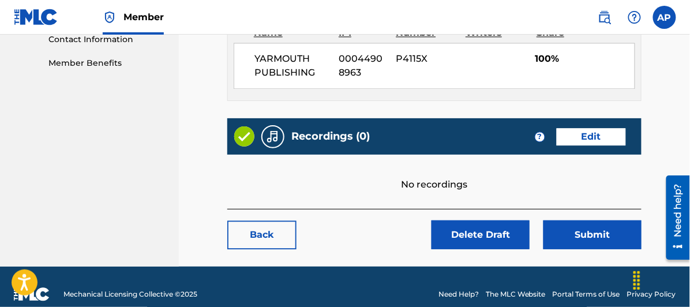
click at [592, 130] on link "Edit" at bounding box center [591, 136] width 69 height 17
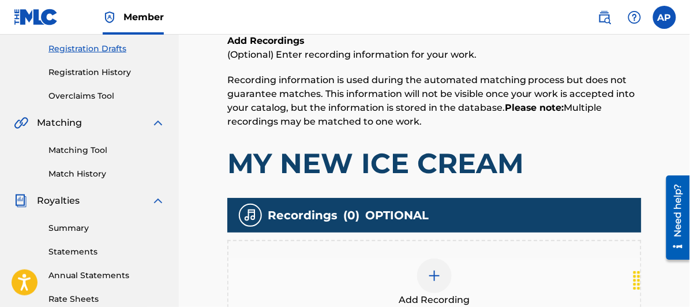
scroll to position [320, 0]
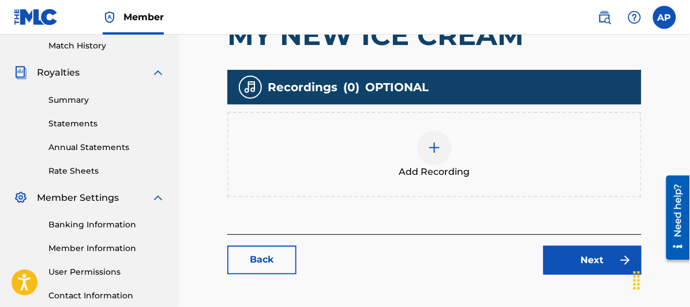
click at [434, 145] on img at bounding box center [434, 148] width 14 height 14
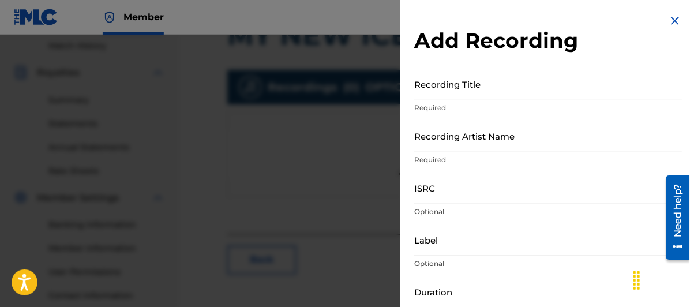
click at [426, 93] on input "Recording Title" at bounding box center [548, 83] width 268 height 33
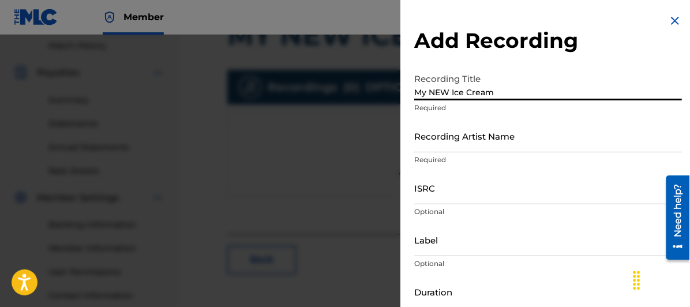
type input "My NEW Ice Cream"
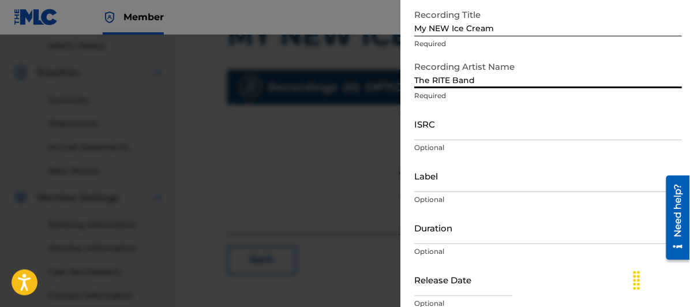
scroll to position [114, 0]
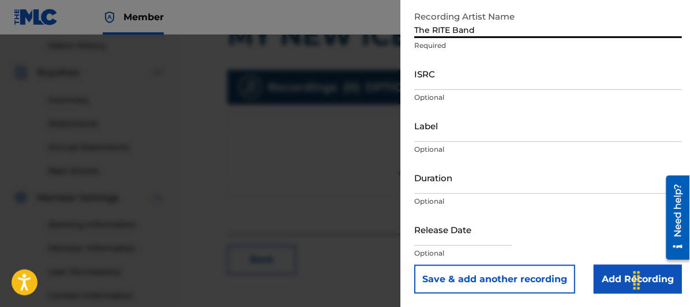
type input "The RITE Band"
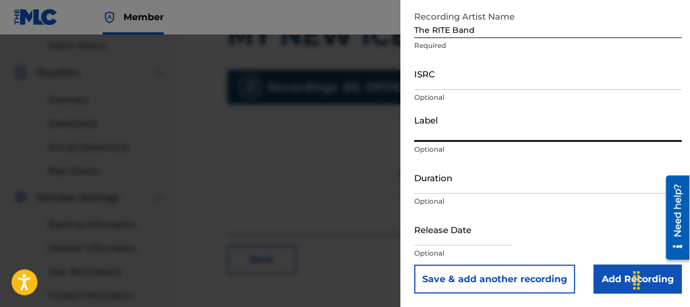
click at [426, 128] on input "Label" at bounding box center [548, 125] width 268 height 33
type input "3130437 Records DK"
type input "December 20 2024"
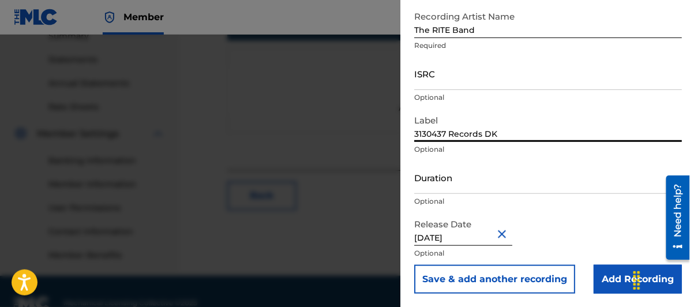
scroll to position [408, 0]
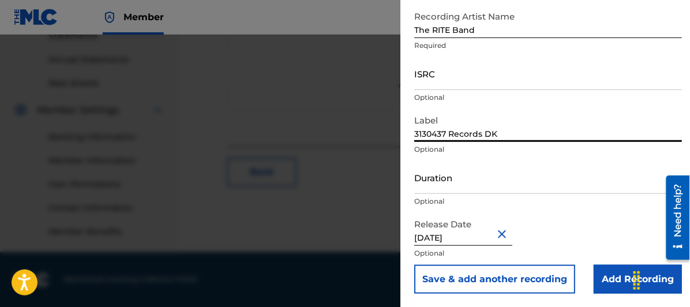
click at [485, 235] on input "December 20 2024" at bounding box center [463, 229] width 98 height 33
select select "11"
select select "2024"
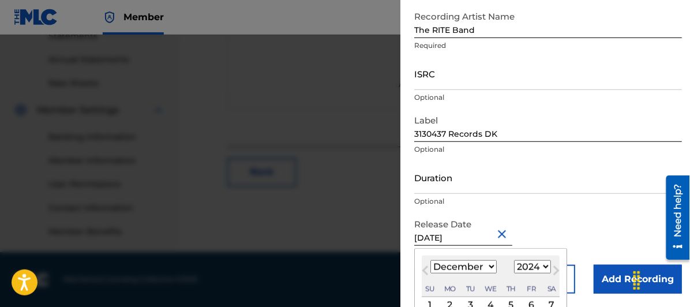
scroll to position [178, 0]
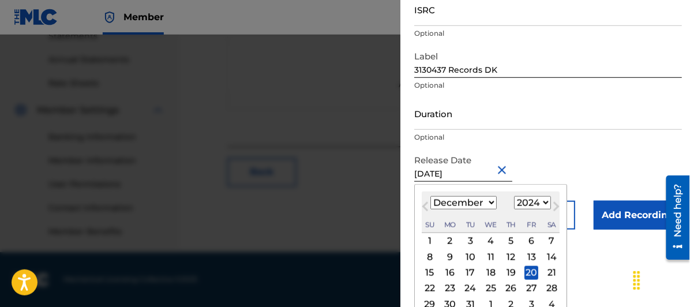
click at [493, 203] on select "January February March April May June July August September October November De…" at bounding box center [463, 202] width 66 height 13
click at [430, 196] on select "January February March April May June July August September October November De…" at bounding box center [463, 202] width 66 height 13
click at [549, 202] on button "Next Month" at bounding box center [556, 209] width 18 height 18
select select "8"
click at [546, 202] on select "1899 1900 1901 1902 1903 1904 1905 1906 1907 1908 1909 1910 1911 1912 1913 1914…" at bounding box center [532, 202] width 37 height 13
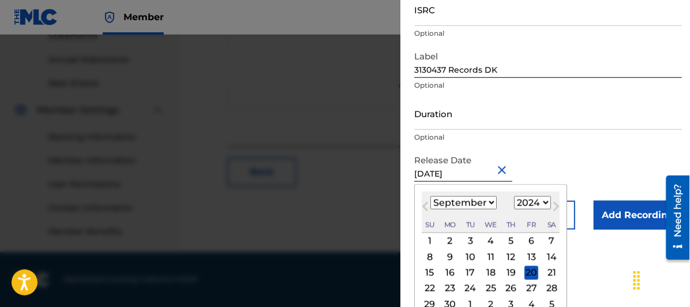
click at [546, 201] on select "1899 1900 1901 1902 1903 1904 1905 1906 1907 1908 1909 1910 1911 1912 1913 1914…" at bounding box center [532, 202] width 37 height 13
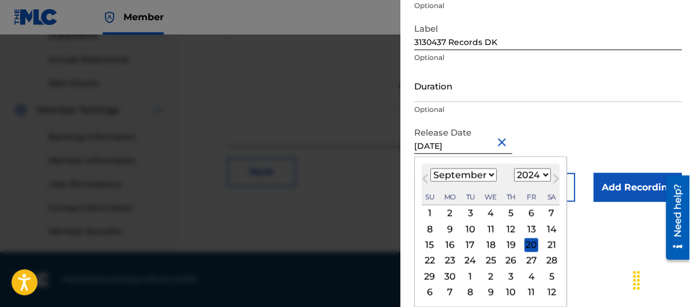
click at [521, 136] on form "Recording Title My NEW Ice Cream Required Recording Artist Name The RITE Band R…" at bounding box center [548, 32] width 268 height 340
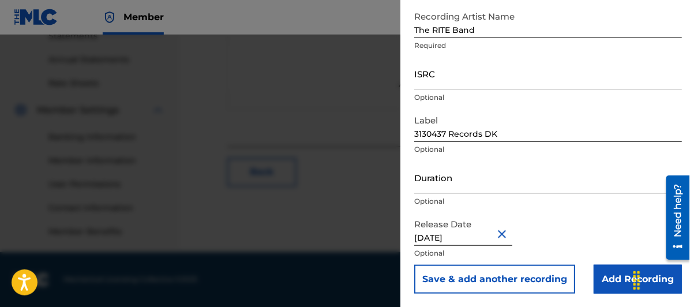
select select "11"
select select "2024"
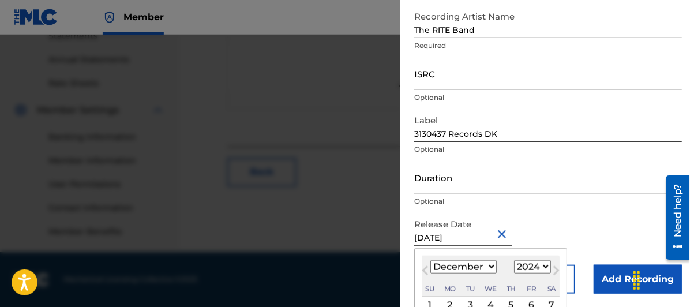
scroll to position [206, 0]
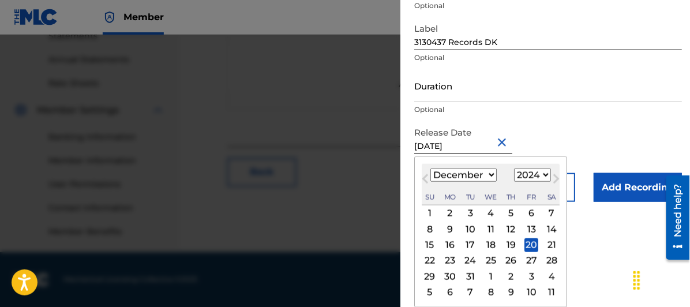
drag, startPoint x: 494, startPoint y: 235, endPoint x: 441, endPoint y: 232, distance: 53.1
click at [441, 173] on div "Release Date December 20 2024 Previous Month Next Month December 2024 January F…" at bounding box center [548, 147] width 268 height 52
click at [555, 175] on span "Next Month" at bounding box center [555, 180] width 0 height 17
select select "0"
select select "2025"
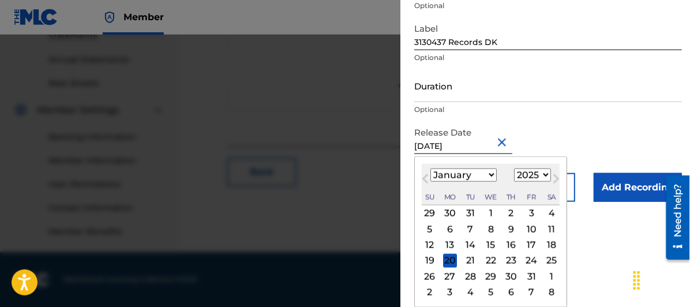
click at [490, 174] on select "January February March April May June July August September October November De…" at bounding box center [463, 174] width 66 height 13
select select "7"
click at [430, 168] on select "January February March April May June July August September October November De…" at bounding box center [463, 174] width 66 height 13
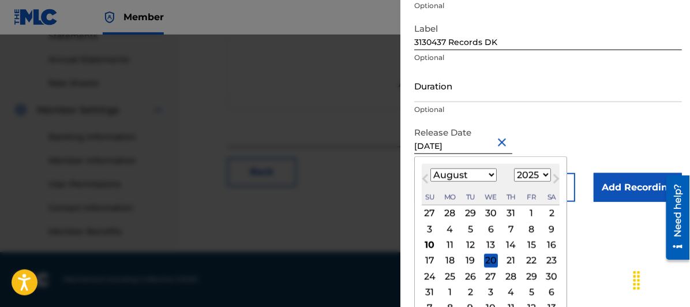
click at [431, 242] on div "10" at bounding box center [430, 245] width 14 height 14
type input "August 10 2025"
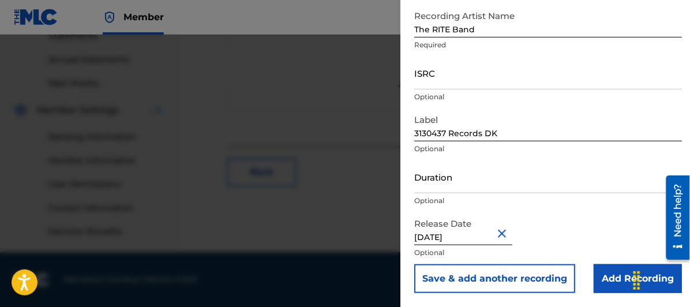
scroll to position [114, 0]
click at [610, 277] on input "Add Recording" at bounding box center [638, 279] width 88 height 29
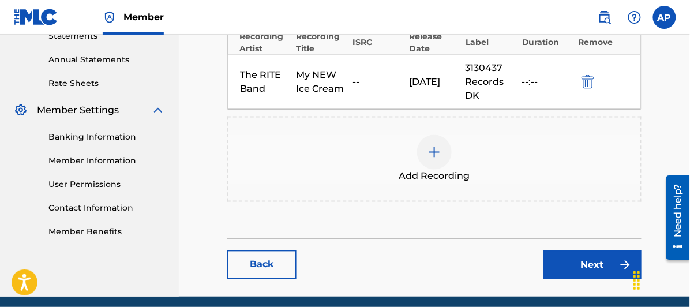
click at [598, 260] on link "Next" at bounding box center [592, 264] width 98 height 29
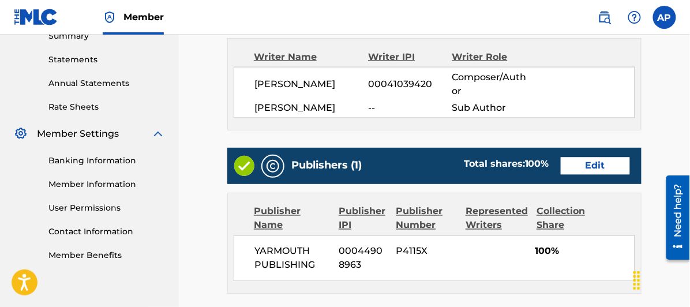
scroll to position [627, 0]
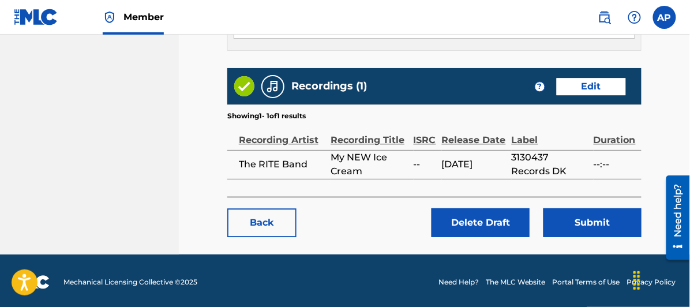
click at [592, 213] on button "Submit" at bounding box center [592, 222] width 98 height 29
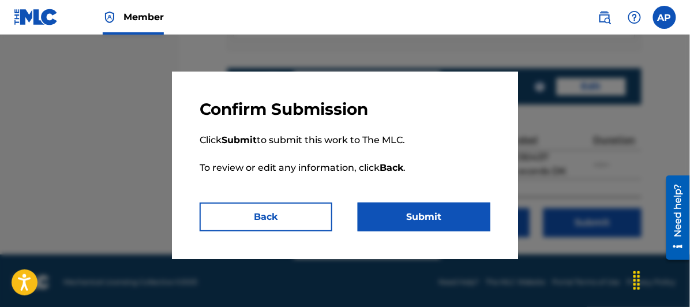
click at [422, 212] on button "Submit" at bounding box center [424, 216] width 133 height 29
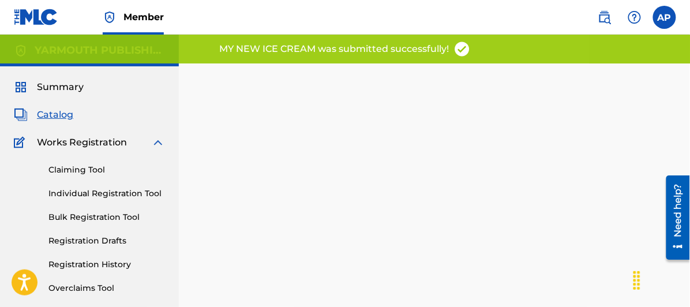
click at [81, 238] on link "Registration Drafts" at bounding box center [106, 241] width 117 height 12
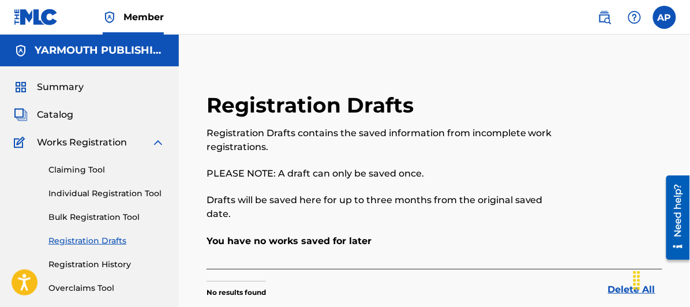
click at [72, 164] on link "Claiming Tool" at bounding box center [106, 170] width 117 height 12
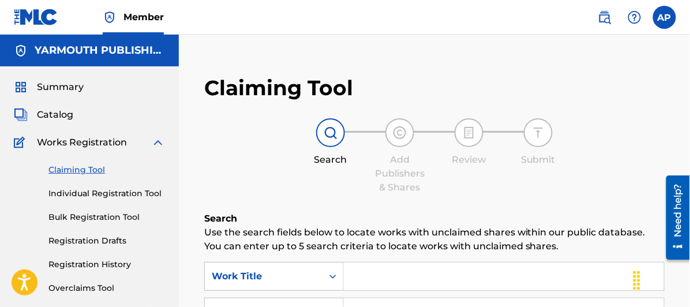
scroll to position [64, 0]
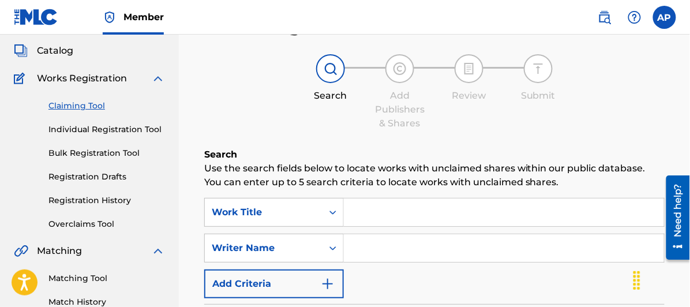
click at [359, 210] on input "Search Form" at bounding box center [504, 212] width 320 height 28
type input "MY NEW ICE CREAM"
type input "[PERSON_NAME]"
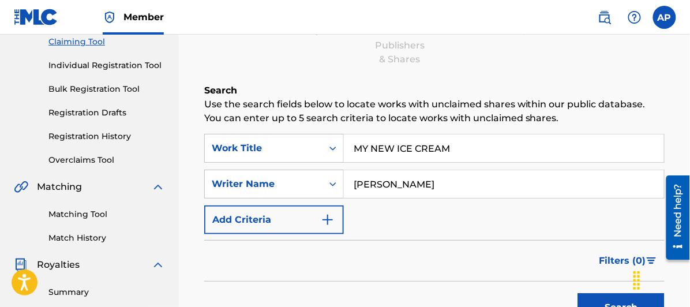
scroll to position [192, 0]
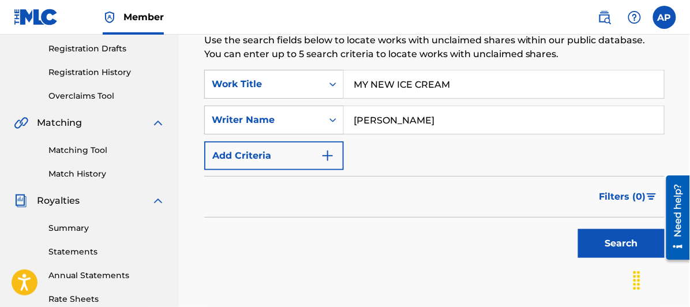
click at [624, 239] on button "Search" at bounding box center [621, 243] width 87 height 29
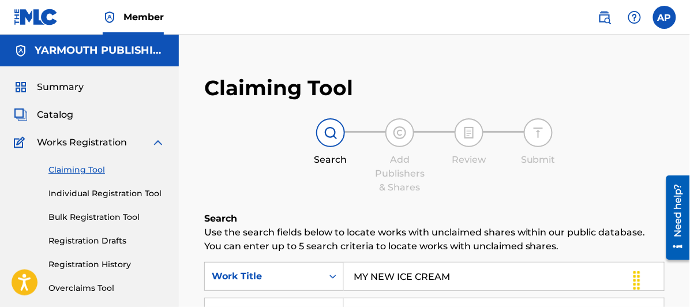
click at [81, 260] on link "Registration History" at bounding box center [106, 264] width 117 height 12
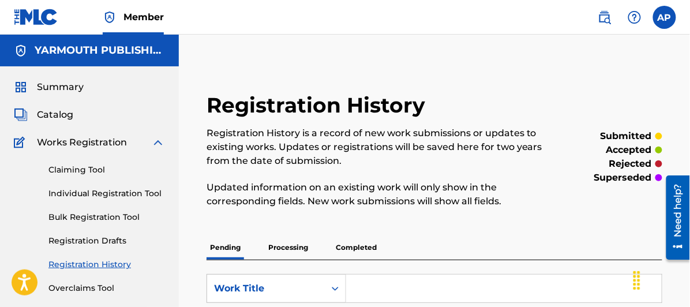
click at [55, 114] on span "Catalog" at bounding box center [55, 115] width 36 height 14
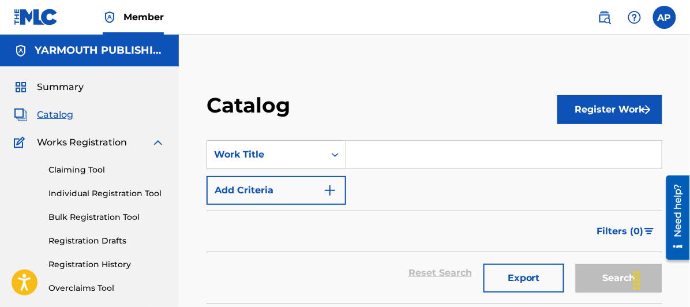
click at [370, 156] on input "Search Form" at bounding box center [504, 155] width 316 height 28
type input "MY NEW ICE CREAM"
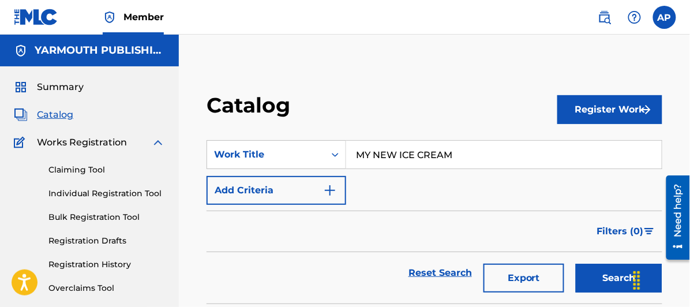
click at [614, 276] on button "Search" at bounding box center [619, 278] width 87 height 29
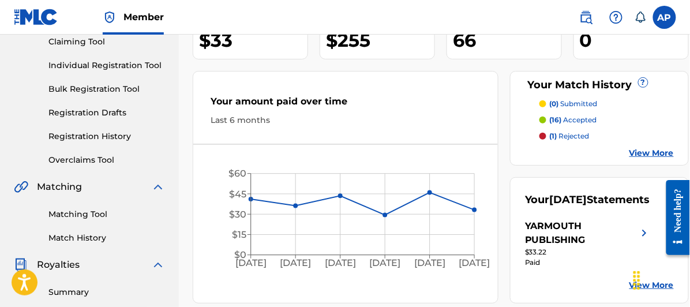
scroll to position [64, 0]
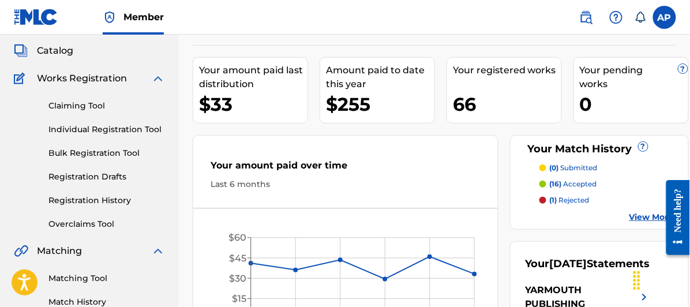
click at [76, 103] on link "Claiming Tool" at bounding box center [106, 106] width 117 height 12
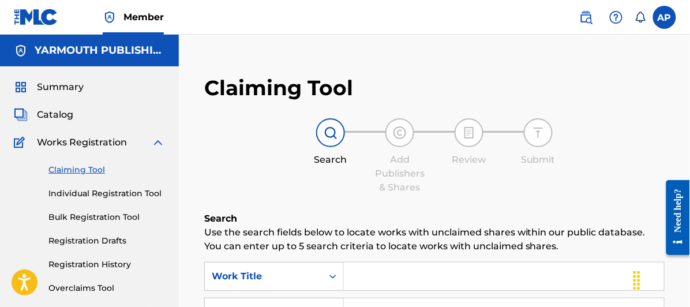
click at [58, 112] on span "Catalog" at bounding box center [55, 115] width 36 height 14
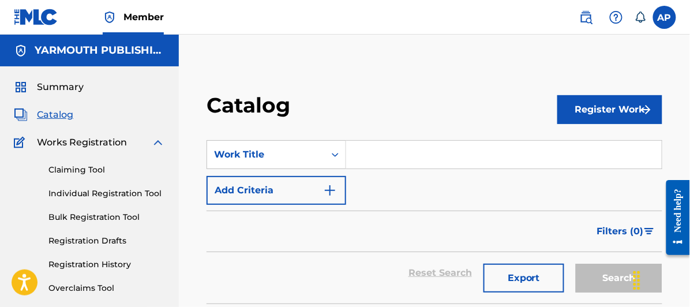
click at [361, 151] on input "Search Form" at bounding box center [504, 155] width 316 height 28
click at [335, 151] on icon "Search Form" at bounding box center [335, 155] width 12 height 12
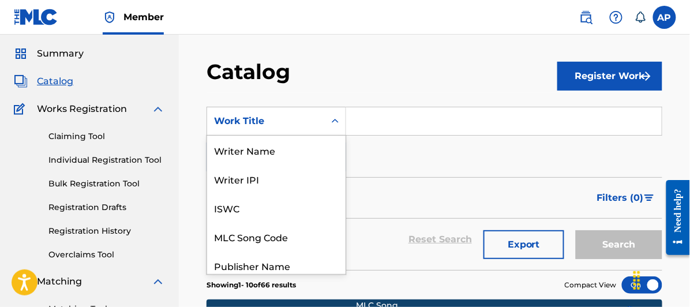
scroll to position [35, 0]
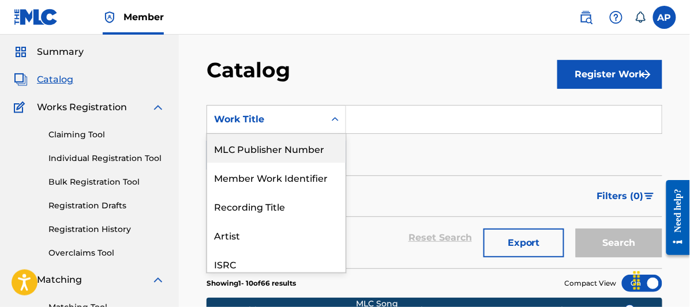
click at [333, 112] on div "Search Form" at bounding box center [335, 119] width 21 height 21
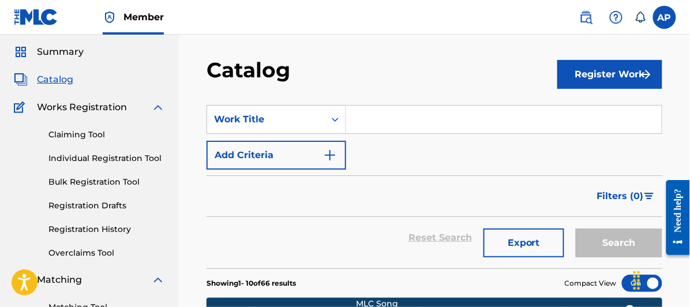
click at [356, 116] on input "Search Form" at bounding box center [504, 120] width 316 height 28
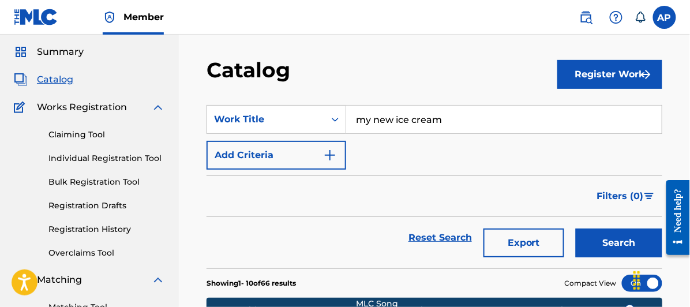
type input "my new ice cream"
click at [576, 228] on button "Search" at bounding box center [619, 242] width 87 height 29
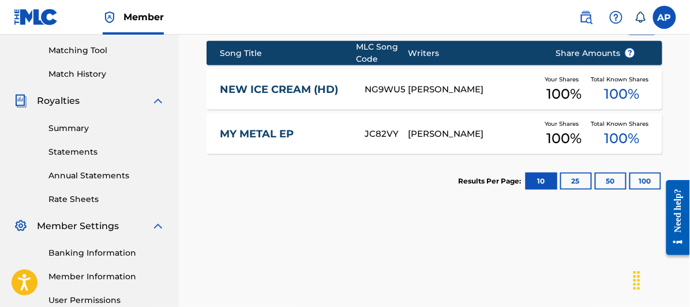
scroll to position [164, 0]
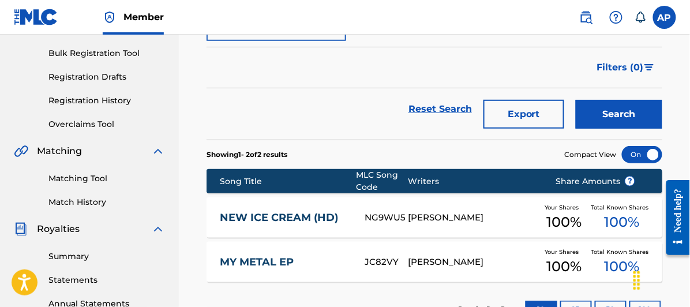
click at [78, 99] on link "Registration History" at bounding box center [106, 101] width 117 height 12
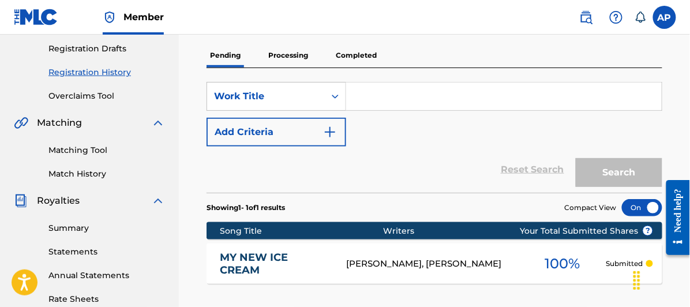
scroll to position [256, 0]
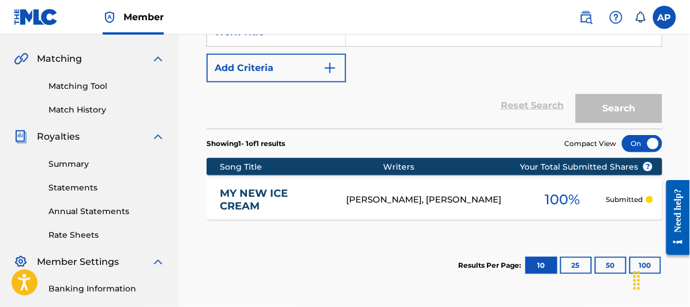
click at [239, 194] on link "MY NEW ICE CREAM" at bounding box center [275, 200] width 110 height 26
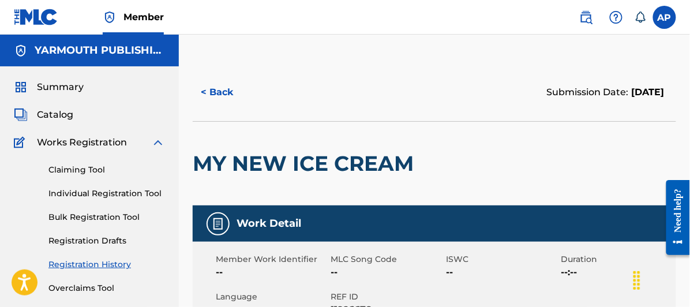
click at [222, 88] on button "< Back" at bounding box center [227, 92] width 69 height 29
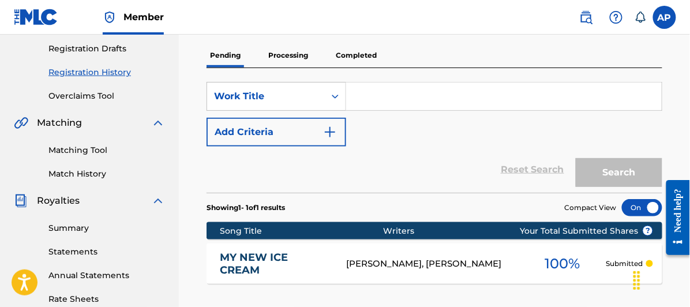
scroll to position [320, 0]
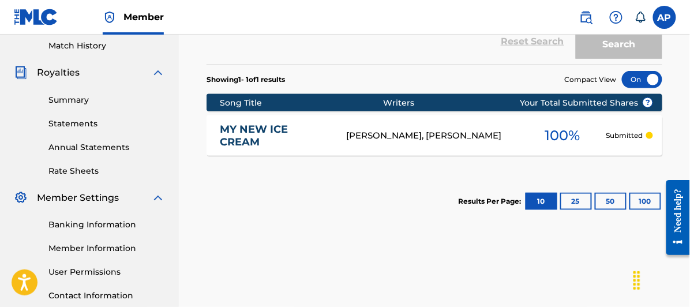
click at [243, 129] on link "MY NEW ICE CREAM" at bounding box center [275, 136] width 110 height 26
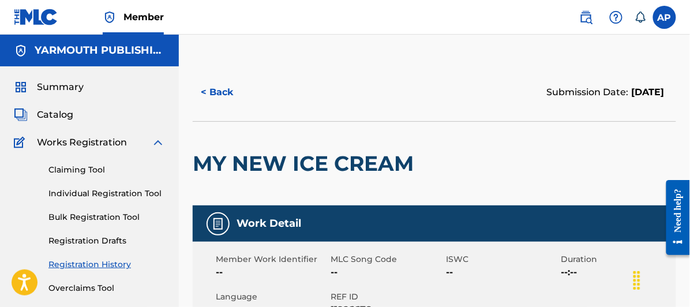
click at [55, 110] on span "Catalog" at bounding box center [55, 115] width 36 height 14
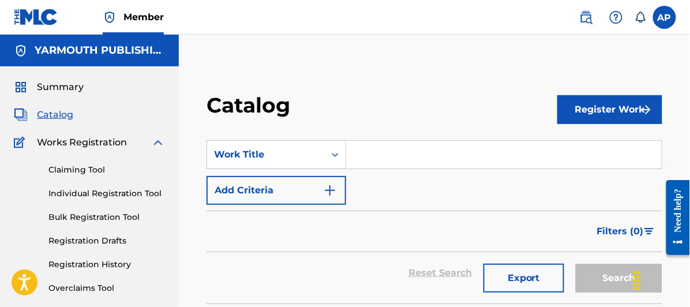
click at [359, 154] on input "Search Form" at bounding box center [504, 155] width 316 height 28
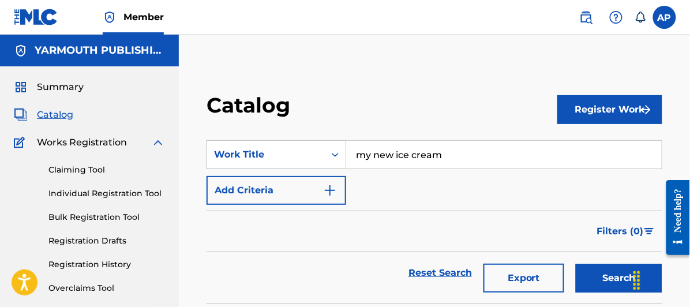
type input "my new ice cream"
click at [576, 264] on button "Search" at bounding box center [619, 278] width 87 height 29
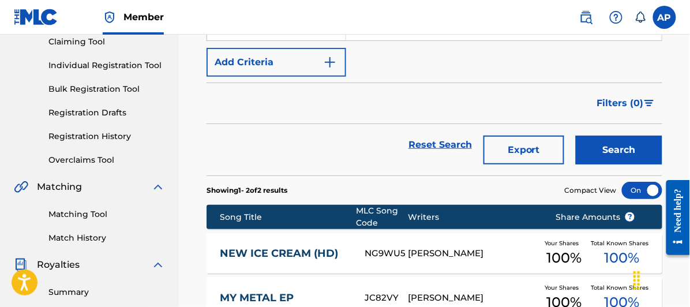
scroll to position [256, 0]
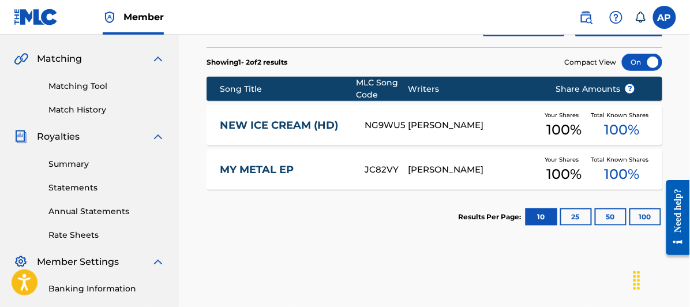
click at [299, 121] on link "NEW ICE CREAM (HD)" at bounding box center [284, 125] width 129 height 13
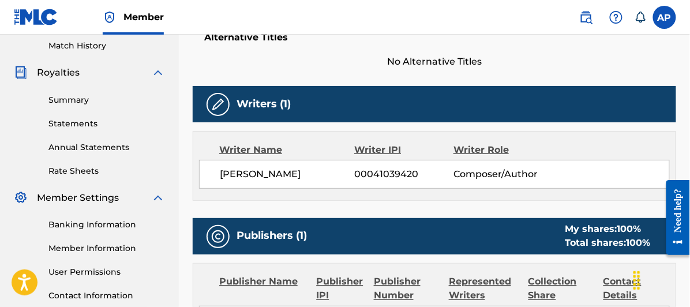
scroll to position [448, 0]
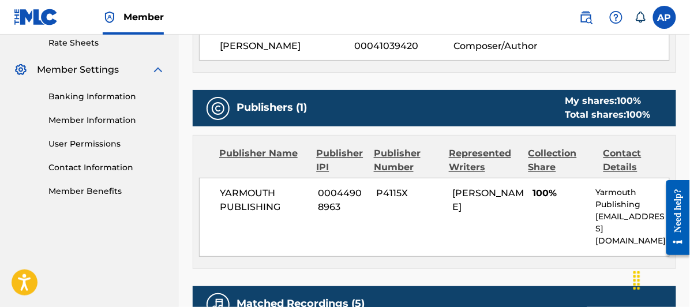
click at [89, 115] on link "Member Information" at bounding box center [106, 121] width 117 height 12
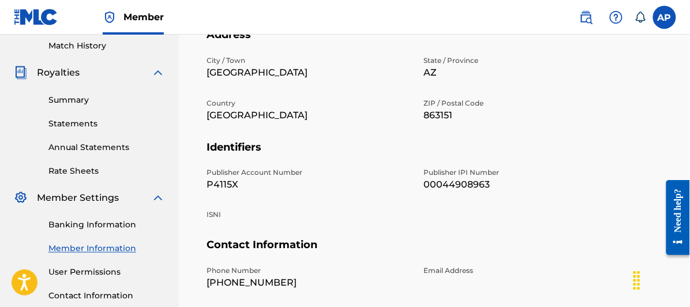
scroll to position [384, 0]
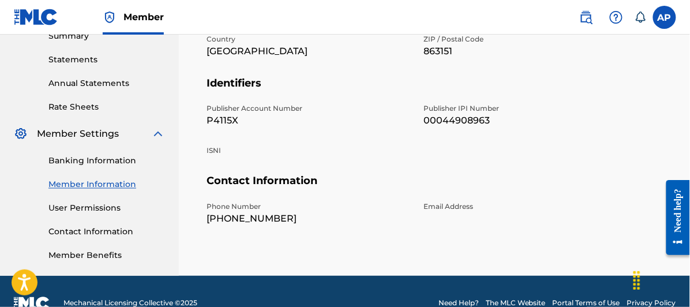
click at [81, 253] on link "Member Benefits" at bounding box center [106, 256] width 117 height 12
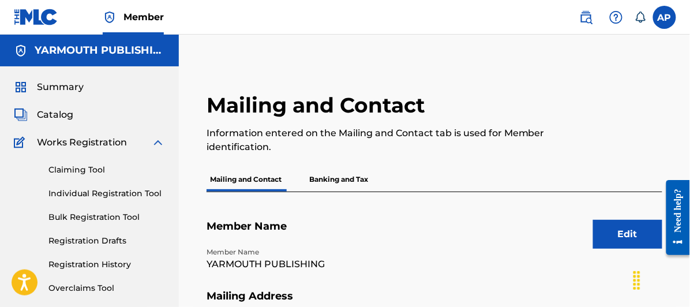
scroll to position [128, 0]
click at [51, 110] on span "Catalog" at bounding box center [55, 115] width 36 height 14
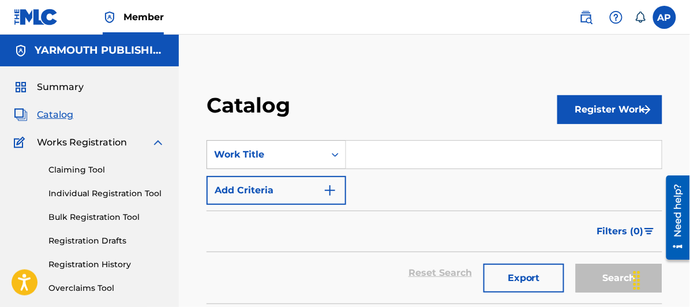
click at [335, 151] on div "Search Form" at bounding box center [335, 154] width 21 height 21
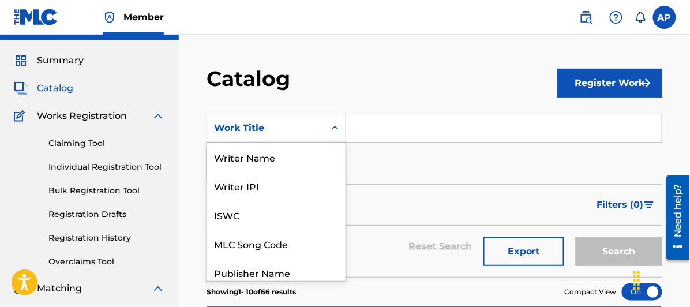
scroll to position [35, 0]
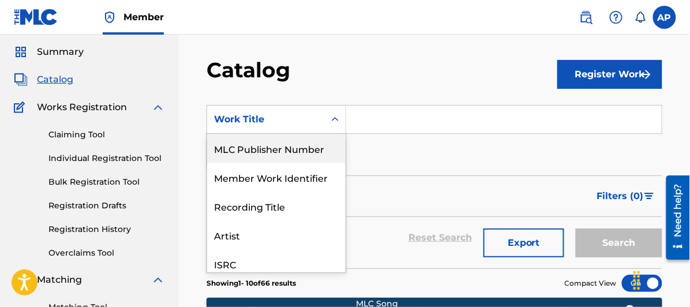
click at [334, 115] on icon "Search Form" at bounding box center [335, 120] width 12 height 12
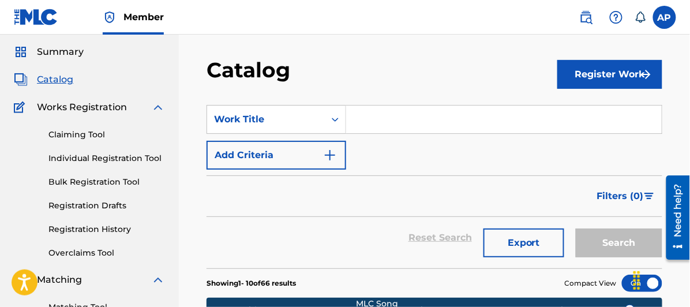
click at [364, 115] on input "Search Form" at bounding box center [504, 120] width 316 height 28
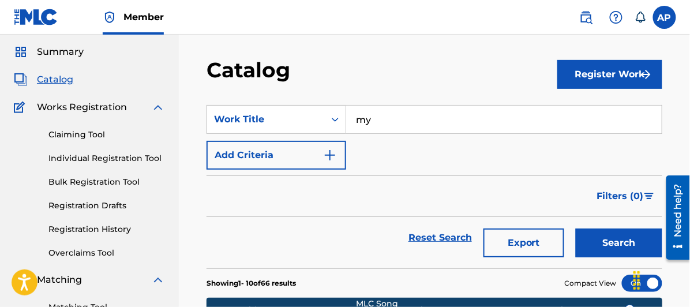
type input "m"
type input "My NEW Ice Cream"
click at [332, 149] on img "Search Form" at bounding box center [330, 155] width 14 height 14
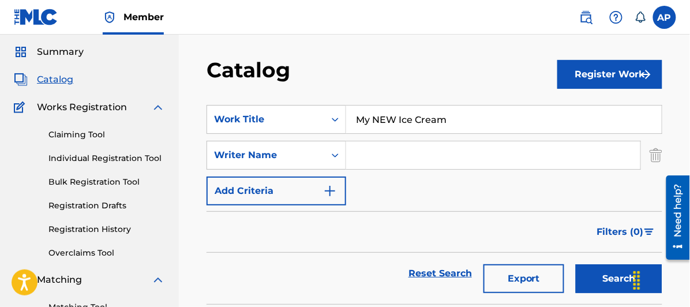
click at [361, 155] on input "Search Form" at bounding box center [493, 155] width 294 height 28
type input "Allen Raymond Petrowski"
click at [576, 264] on button "Search" at bounding box center [619, 278] width 87 height 29
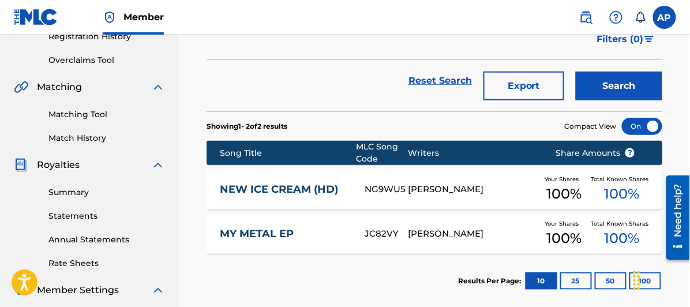
scroll to position [0, 0]
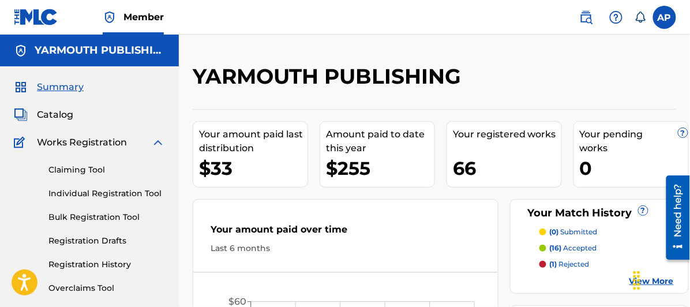
click at [56, 86] on span "Summary" at bounding box center [60, 87] width 47 height 14
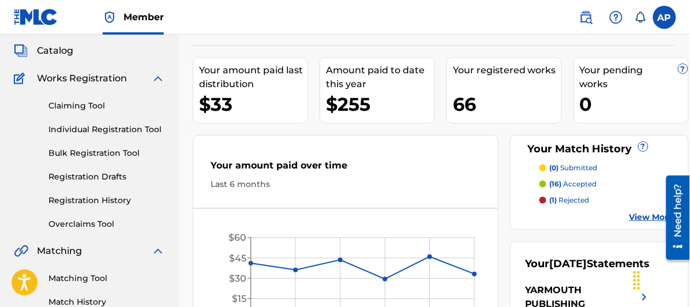
click at [78, 128] on link "Individual Registration Tool" at bounding box center [106, 129] width 117 height 12
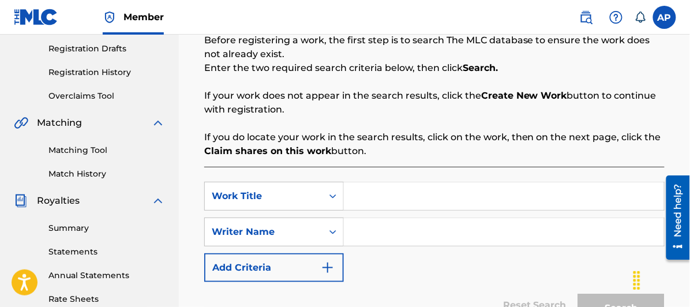
scroll to position [256, 0]
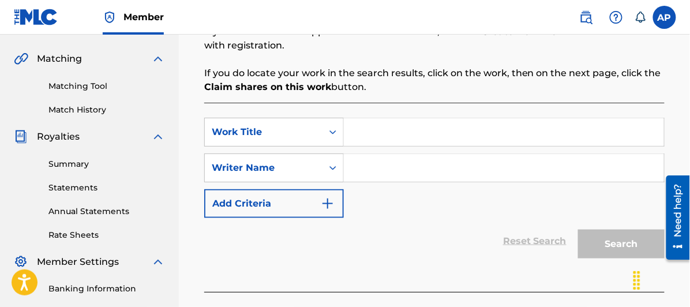
click at [354, 130] on input "Search Form" at bounding box center [504, 132] width 320 height 28
type input "my new ice cream"
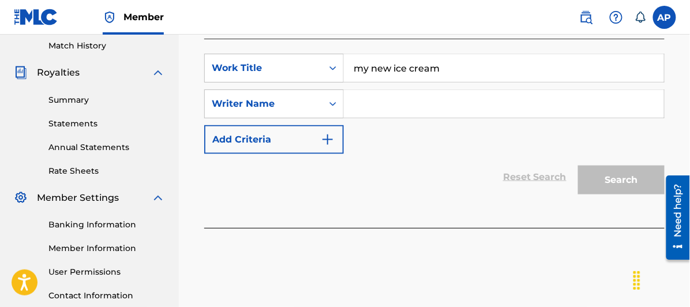
scroll to position [384, 0]
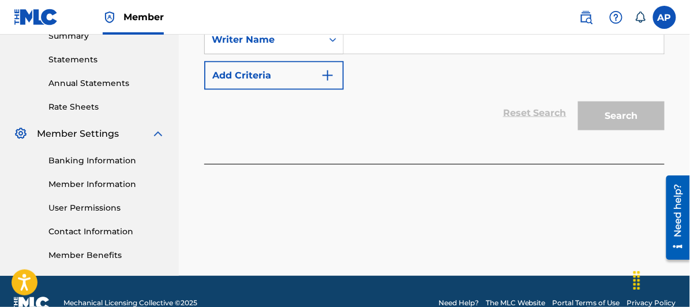
click at [611, 108] on div "Search" at bounding box center [618, 113] width 92 height 46
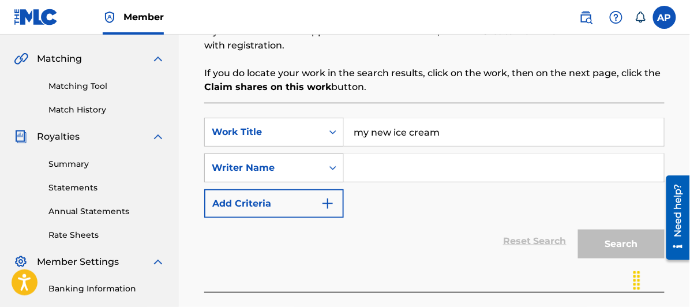
click at [331, 163] on icon "Search Form" at bounding box center [333, 168] width 12 height 12
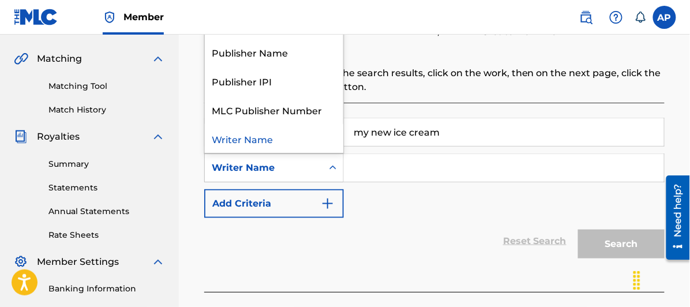
click at [370, 163] on input "Search Form" at bounding box center [504, 168] width 320 height 28
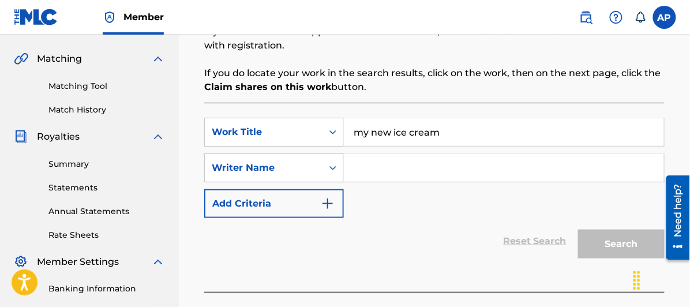
type input "Allen Raymond Petrowski"
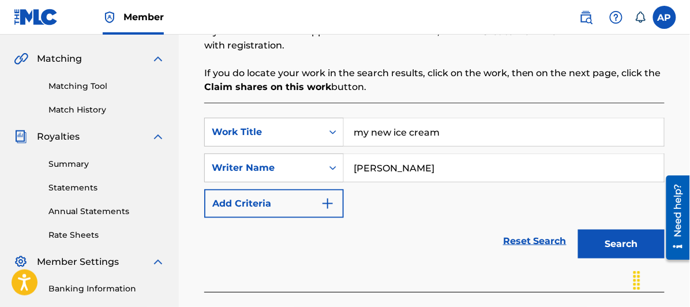
click at [610, 238] on button "Search" at bounding box center [621, 244] width 87 height 29
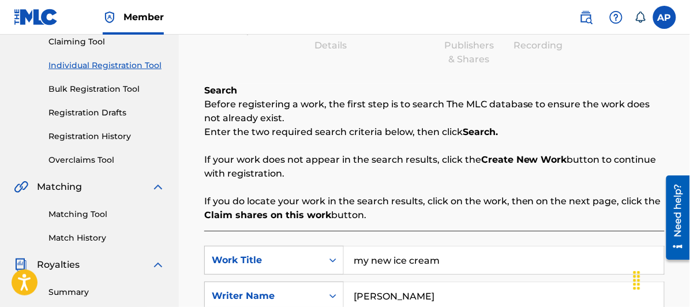
scroll to position [64, 0]
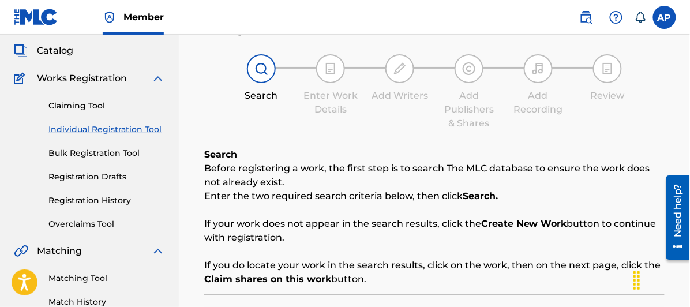
drag, startPoint x: 83, startPoint y: 197, endPoint x: 89, endPoint y: 200, distance: 6.8
click at [83, 197] on link "Registration History" at bounding box center [106, 200] width 117 height 12
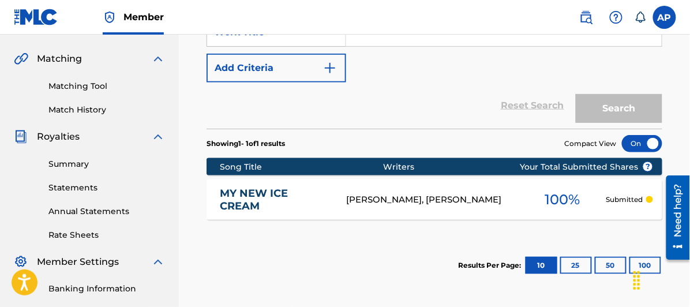
scroll to position [320, 0]
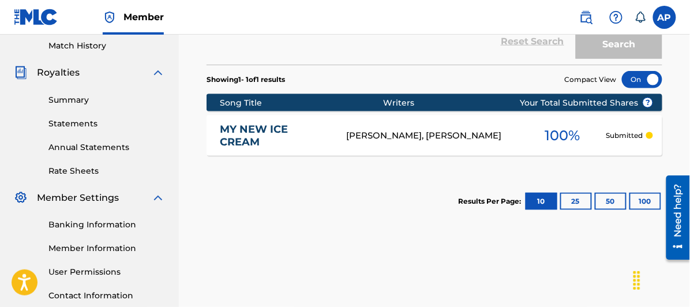
click at [637, 75] on div at bounding box center [642, 79] width 40 height 17
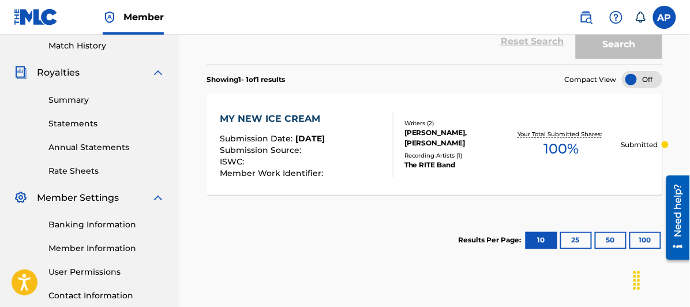
scroll to position [256, 0]
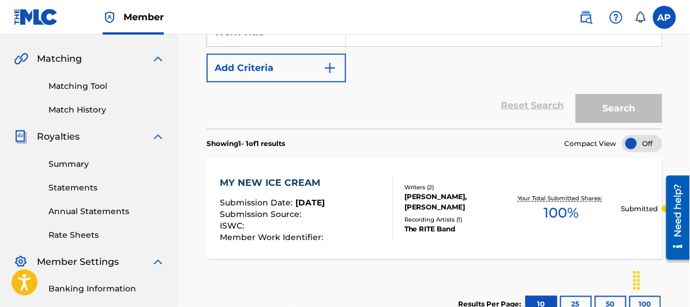
click at [648, 139] on div at bounding box center [642, 143] width 40 height 17
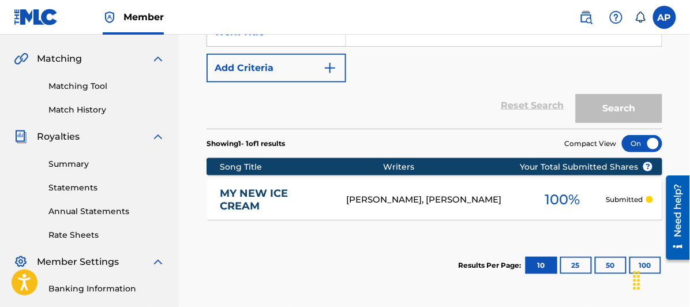
click at [241, 196] on link "MY NEW ICE CREAM" at bounding box center [275, 200] width 110 height 26
